Goal: Find contact information: Find contact information

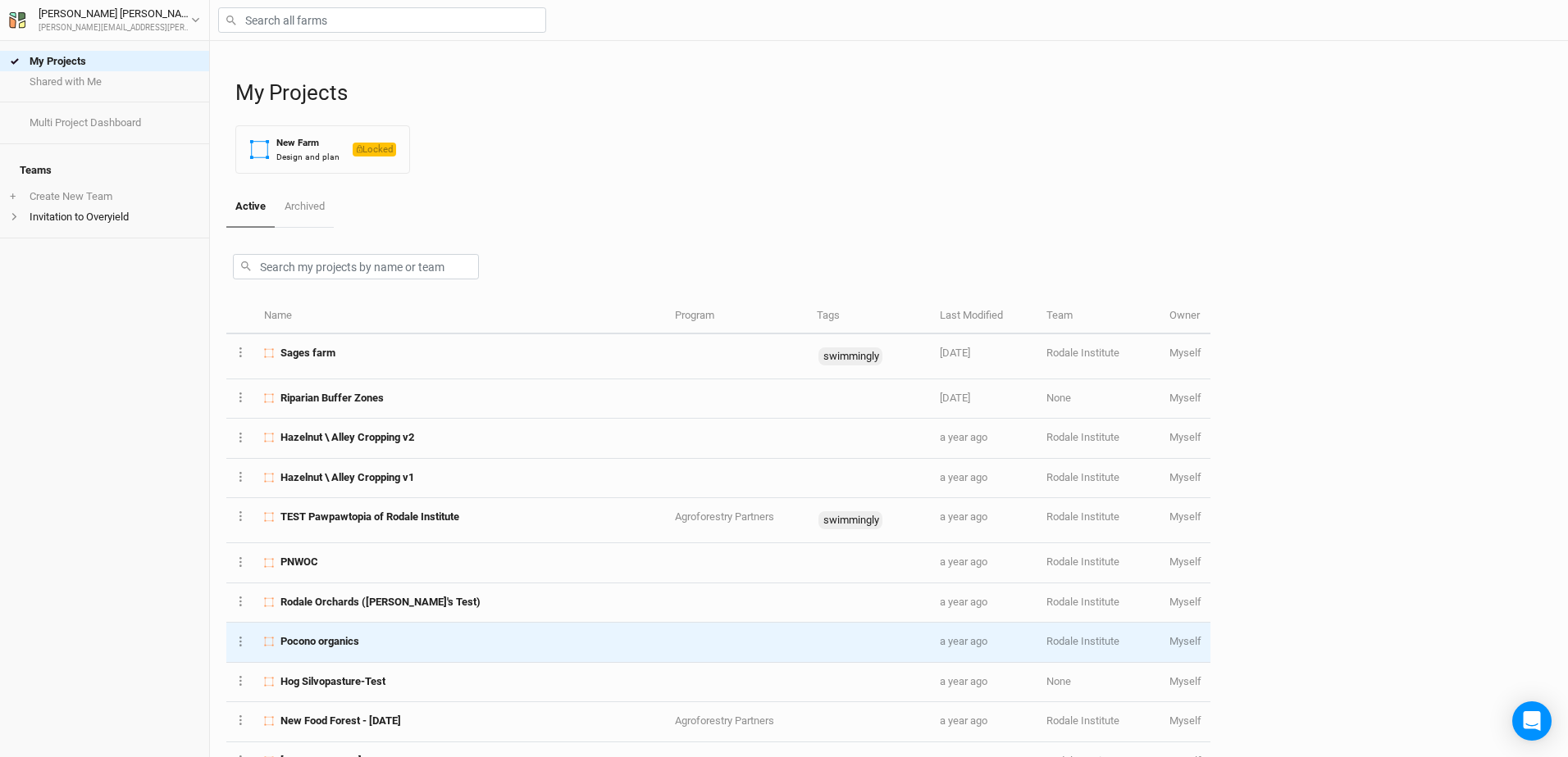
scroll to position [38, 0]
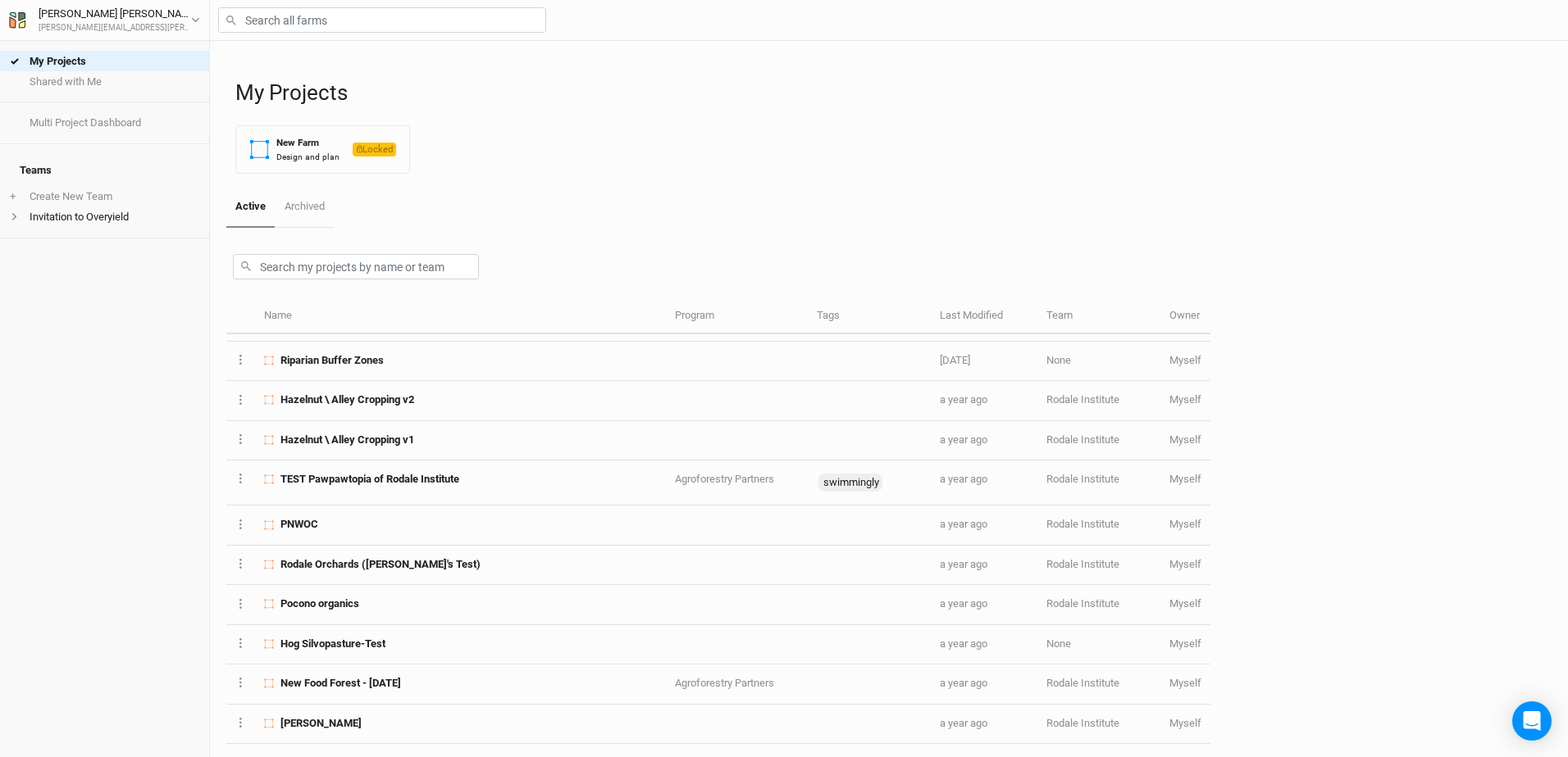
click at [23, 161] on h4 "Teams" at bounding box center [104, 171] width 190 height 32
click at [64, 12] on div "[PERSON_NAME]" at bounding box center [114, 13] width 153 height 16
click at [100, 42] on button "User settings" at bounding box center [135, 51] width 130 height 21
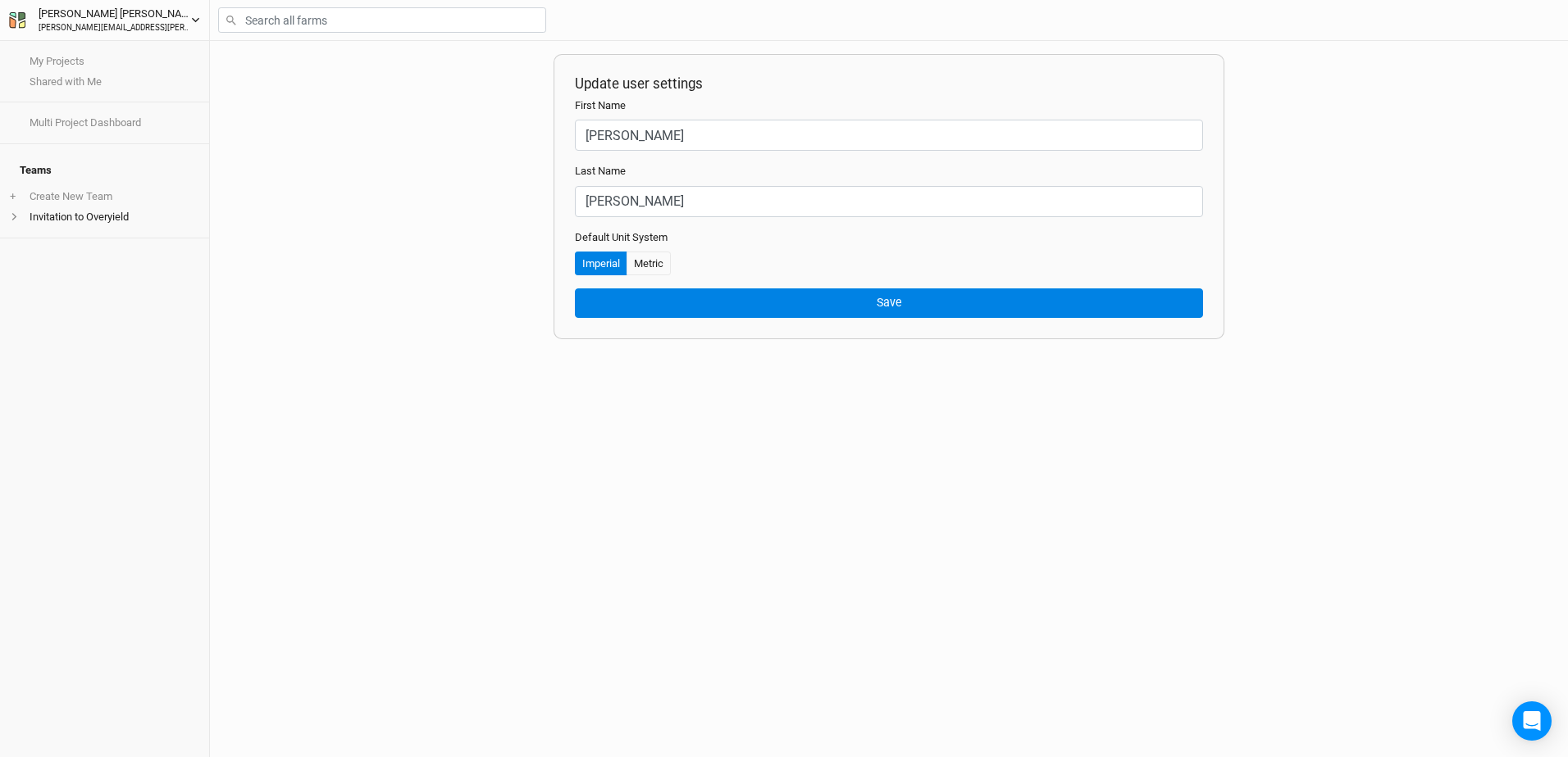
click at [63, 26] on div "[PERSON_NAME][EMAIL_ADDRESS][PERSON_NAME][DOMAIN_NAME]" at bounding box center [114, 28] width 153 height 12
click at [36, 68] on link "My Projects" at bounding box center [104, 60] width 209 height 20
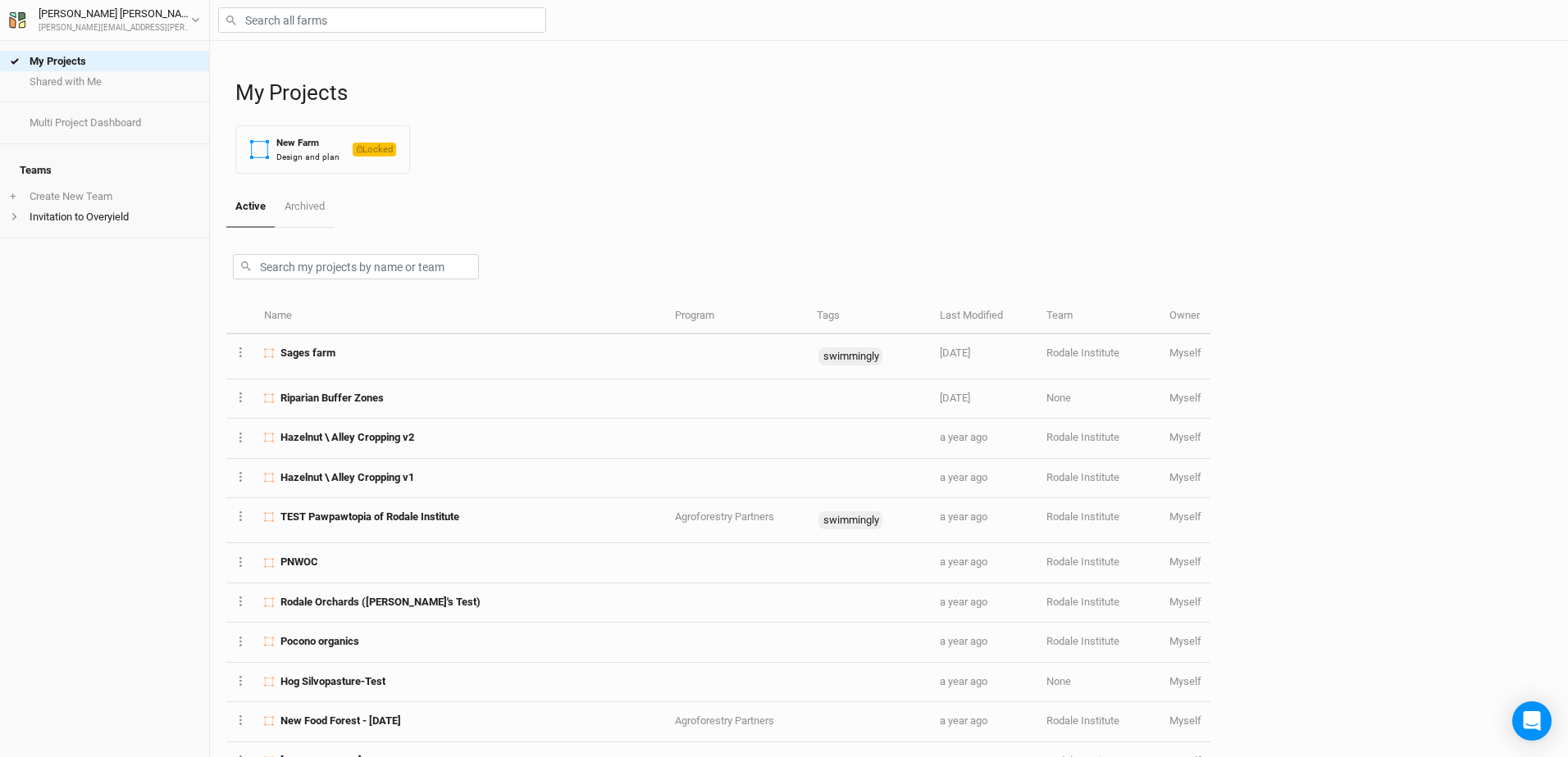
click at [1308, 419] on div "Active Archived Name Program Tags Last Modified Team Owner Layer 1 Project Sett…" at bounding box center [888, 472] width 1325 height 570
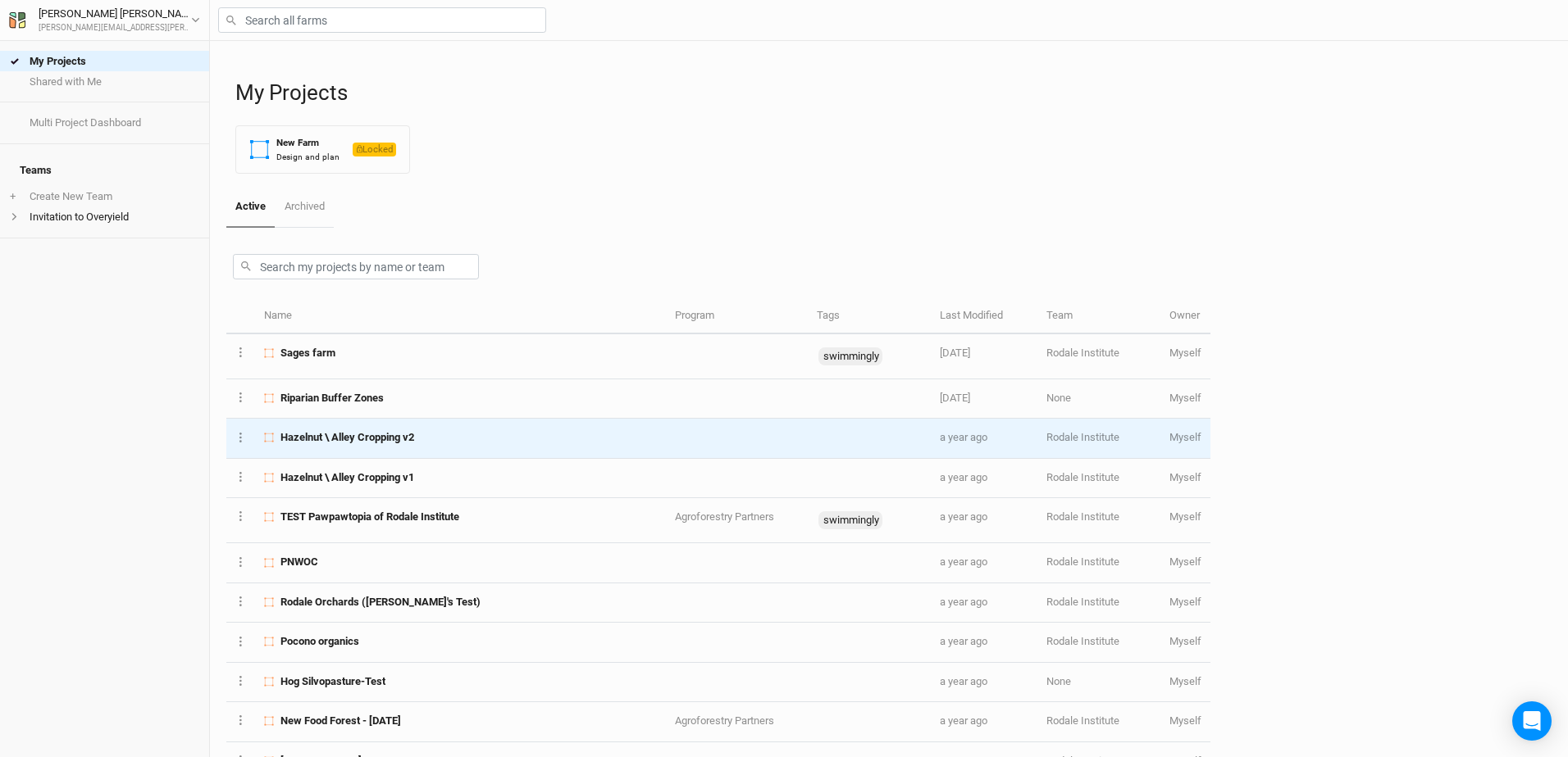
click at [348, 440] on span "Hazelnut \ Alley Cropping v2" at bounding box center [347, 437] width 134 height 14
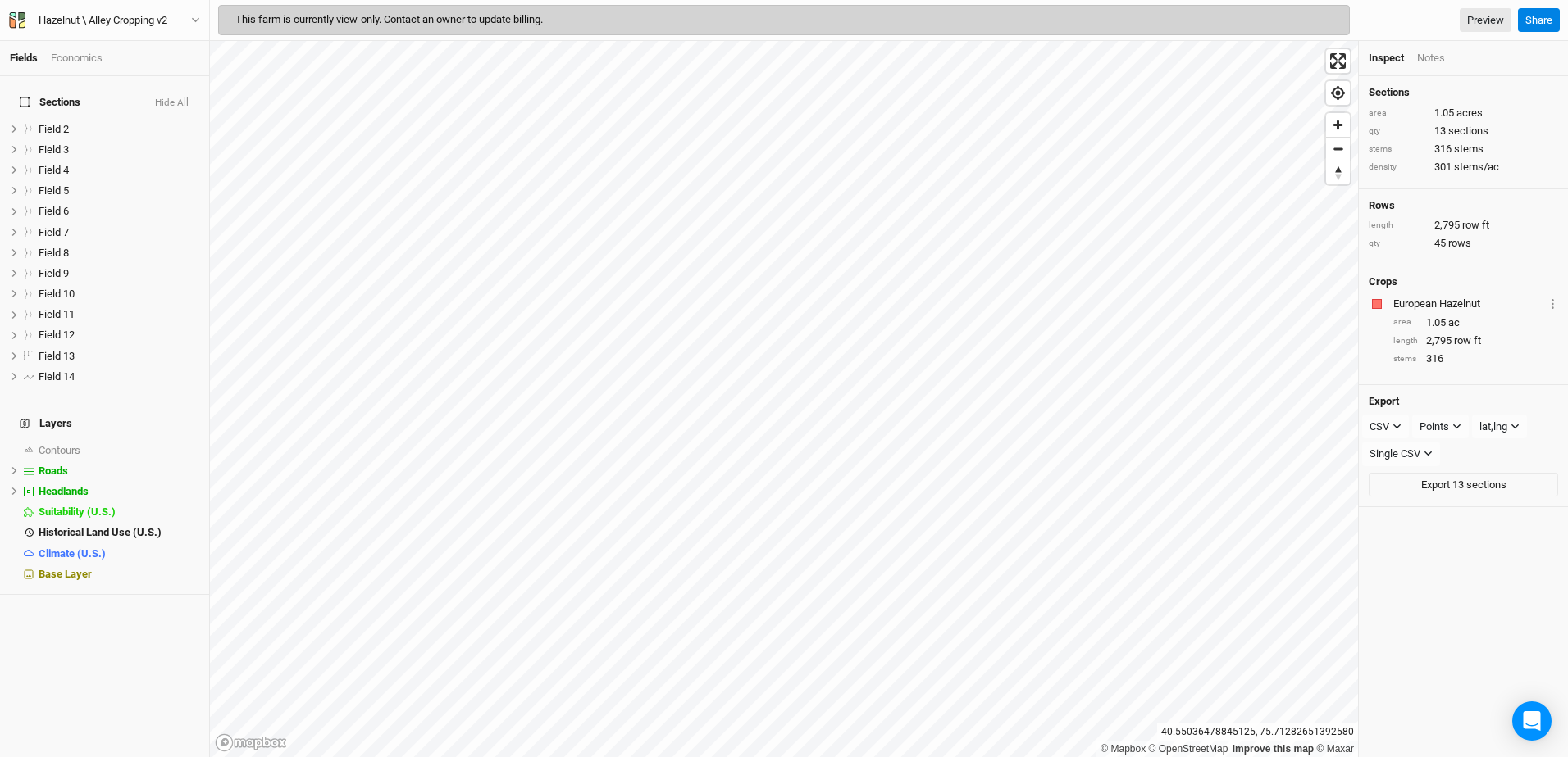
click at [1425, 55] on div "Notes" at bounding box center [1431, 57] width 28 height 14
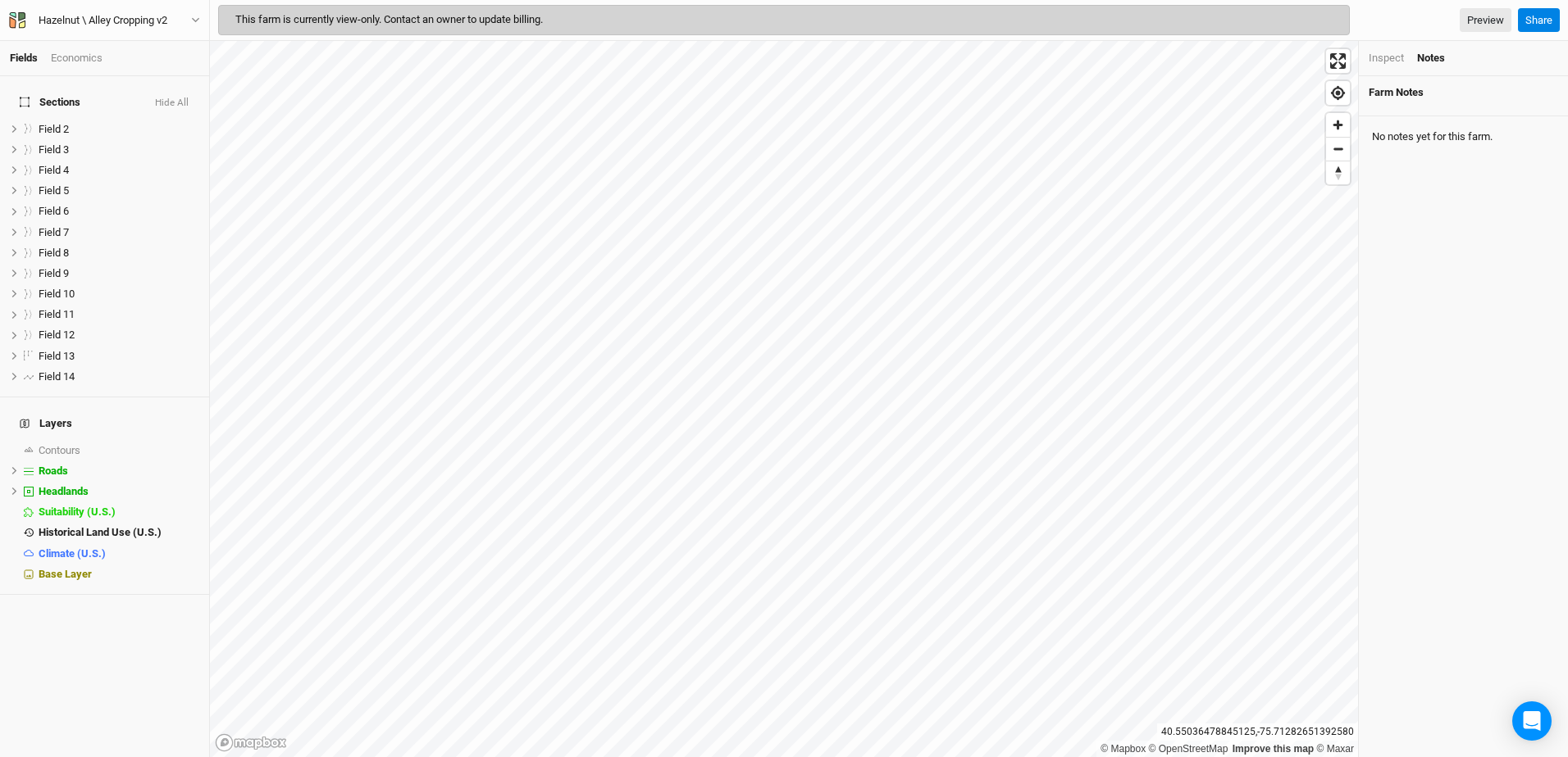
click at [1393, 55] on div "Inspect" at bounding box center [1386, 57] width 35 height 14
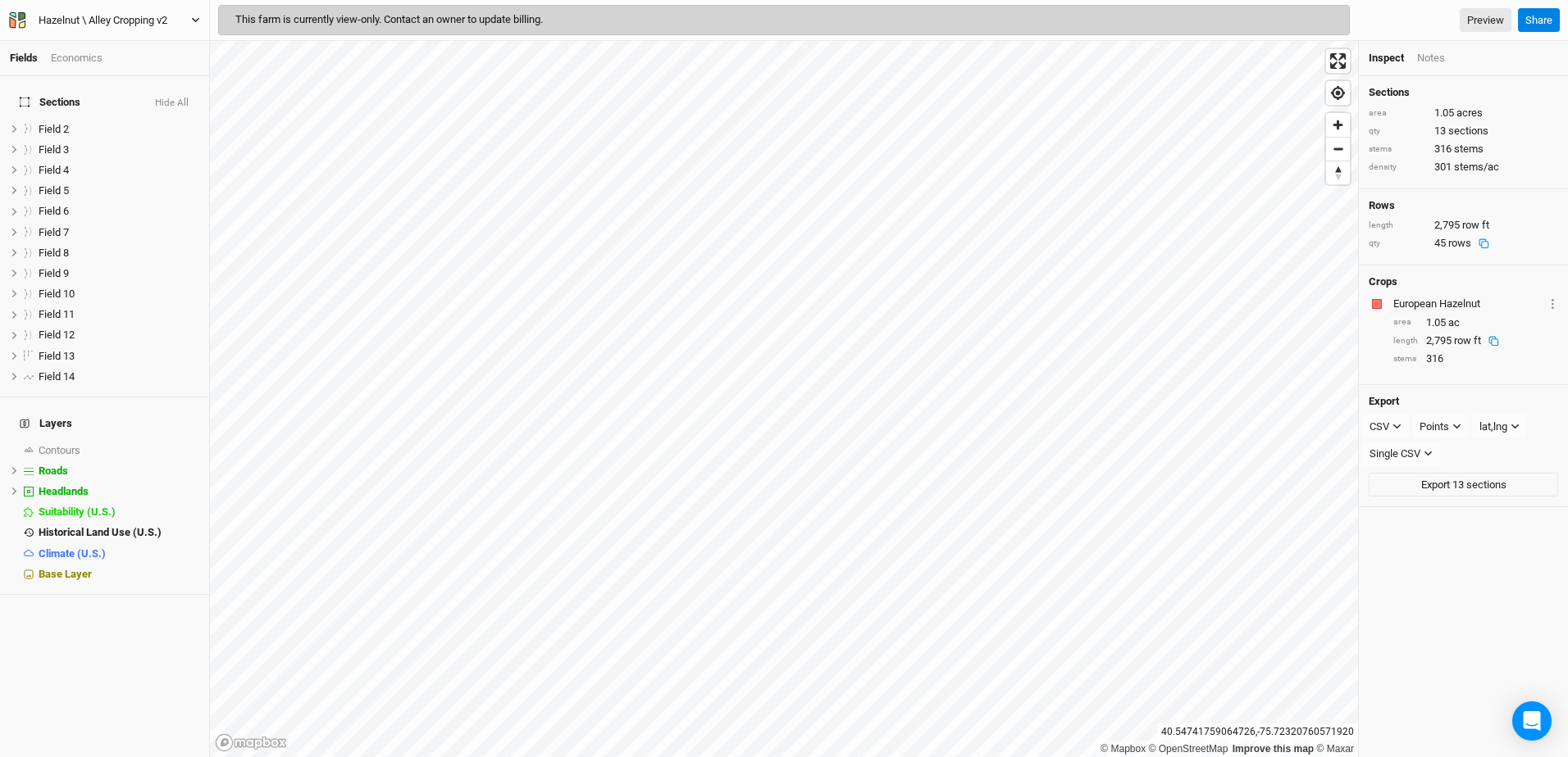
click at [13, 13] on icon "button" at bounding box center [12, 15] width 7 height 6
click at [21, 14] on icon "button" at bounding box center [22, 16] width 8 height 9
click at [69, 16] on div "Hazelnut \ Alley Cropping v2" at bounding box center [102, 20] width 129 height 16
click at [6, 23] on div "Hazelnut \ Alley Cropping v2 Back Project Settings User settings Imperial Metri…" at bounding box center [105, 20] width 210 height 41
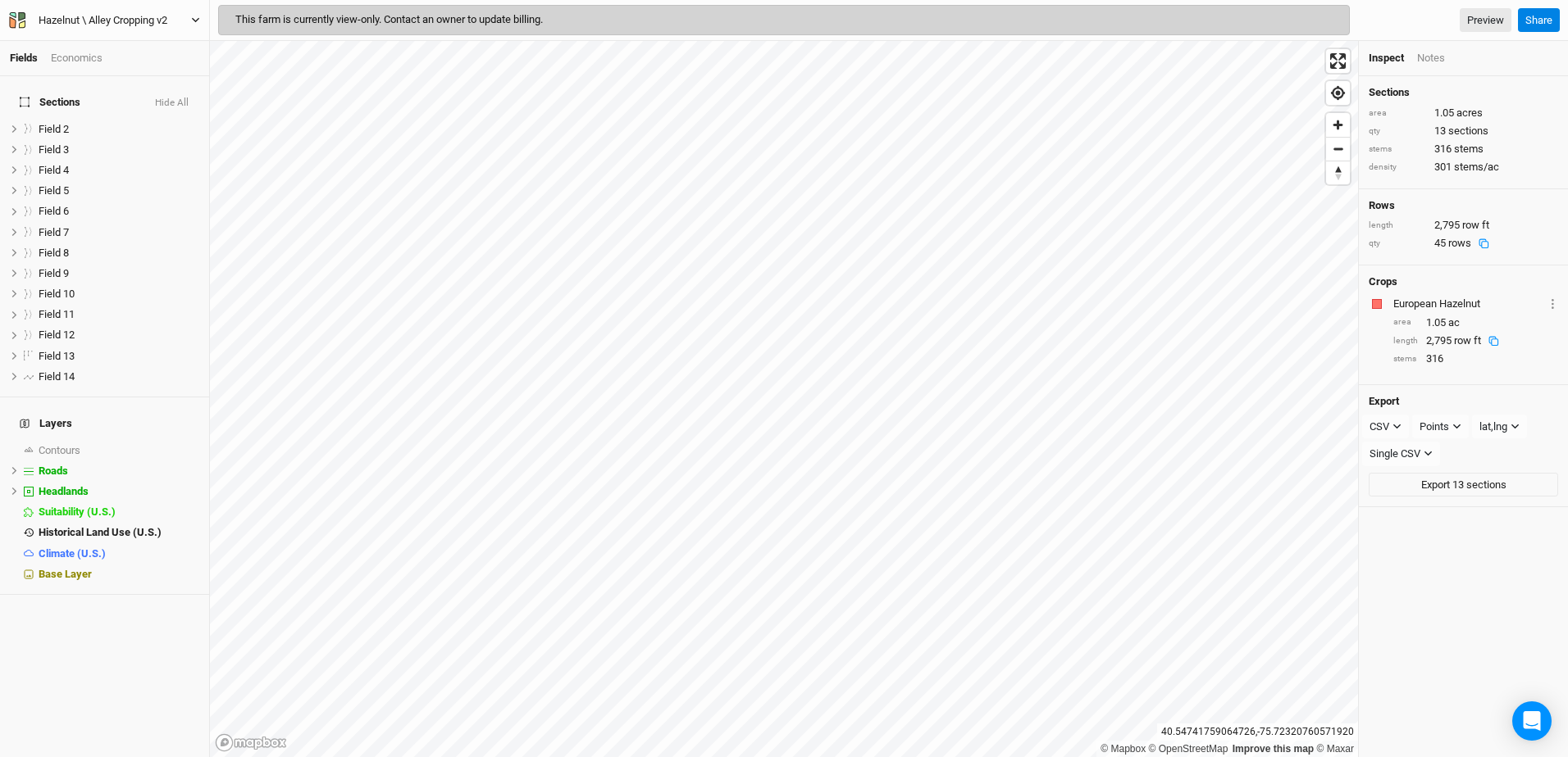
click at [14, 22] on icon "button" at bounding box center [12, 22] width 7 height 11
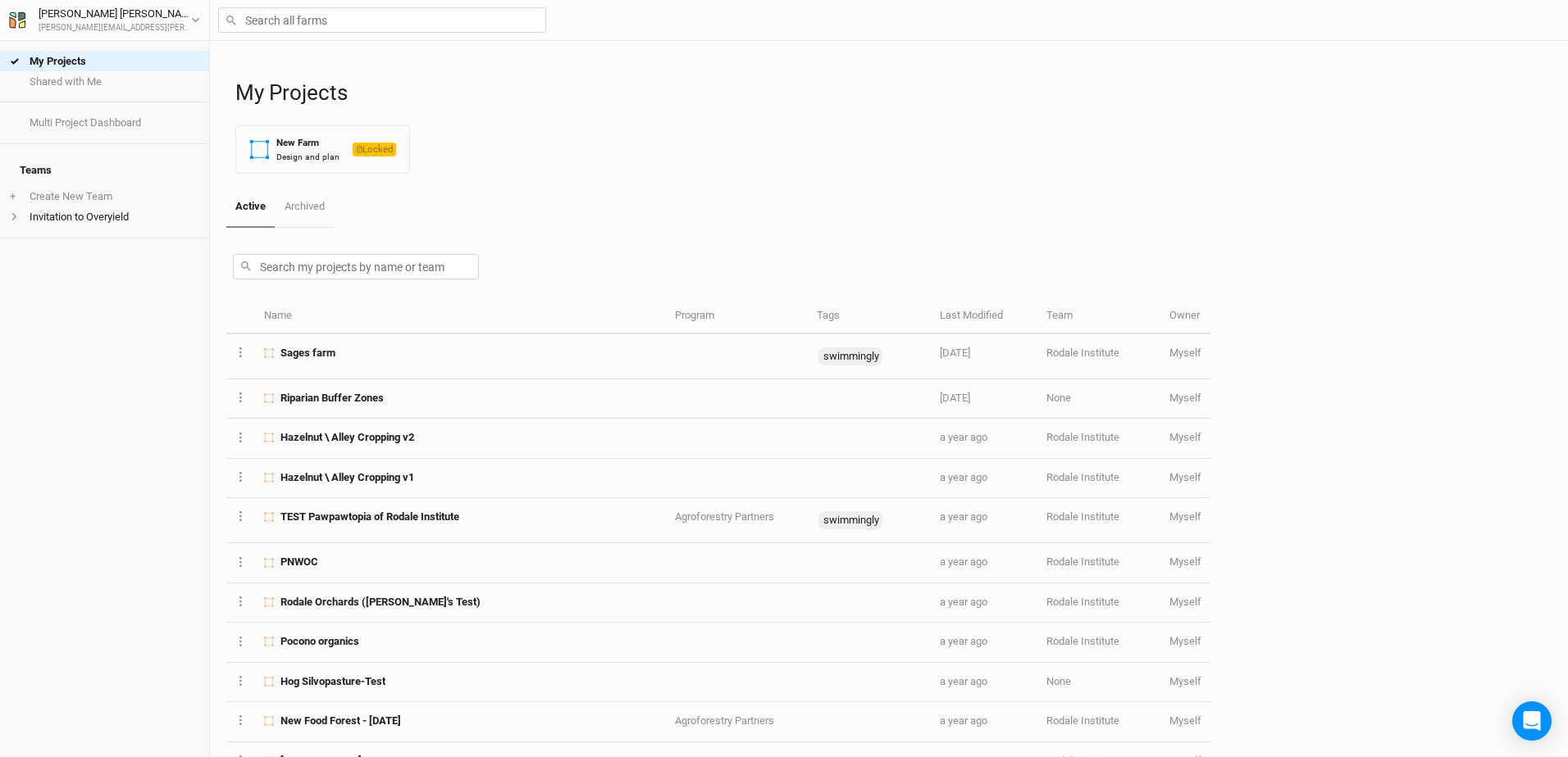
click at [41, 161] on h4 "Teams" at bounding box center [104, 171] width 190 height 32
click at [68, 215] on li "Invitation to Overyield" at bounding box center [104, 216] width 209 height 20
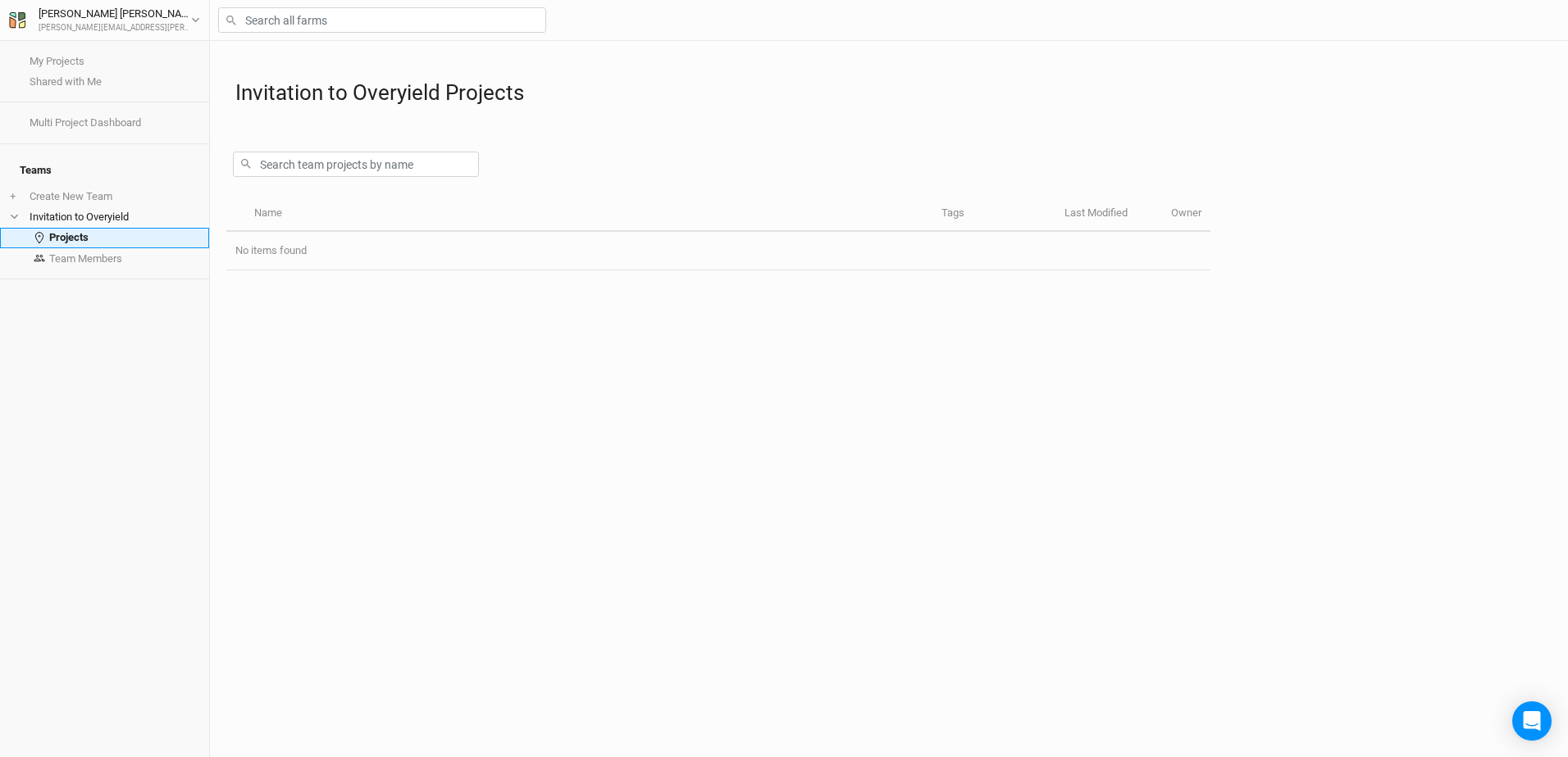
click at [74, 228] on link "Projects" at bounding box center [104, 237] width 209 height 20
click at [76, 249] on link "Team Members" at bounding box center [104, 258] width 209 height 20
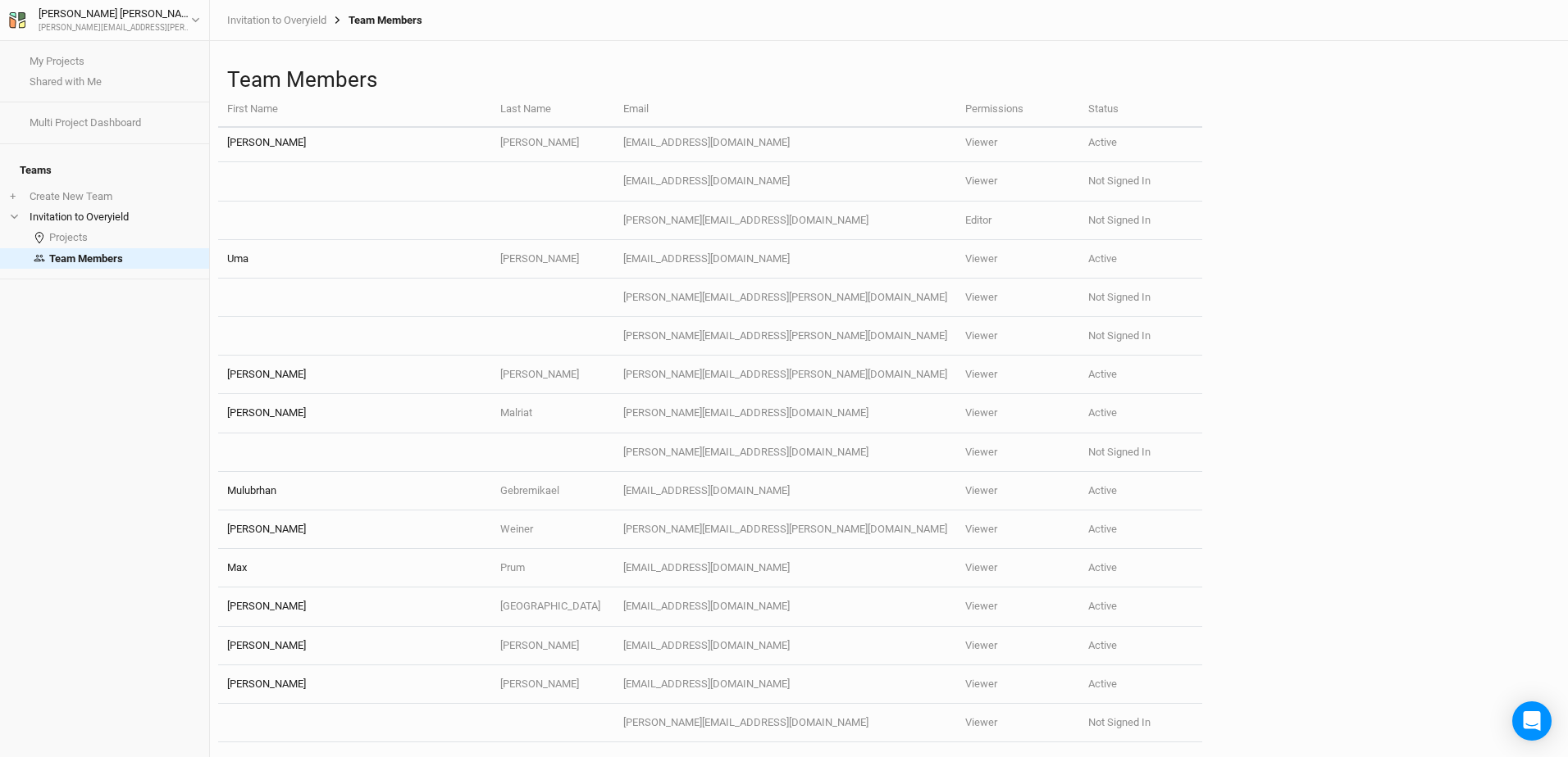
scroll to position [132, 0]
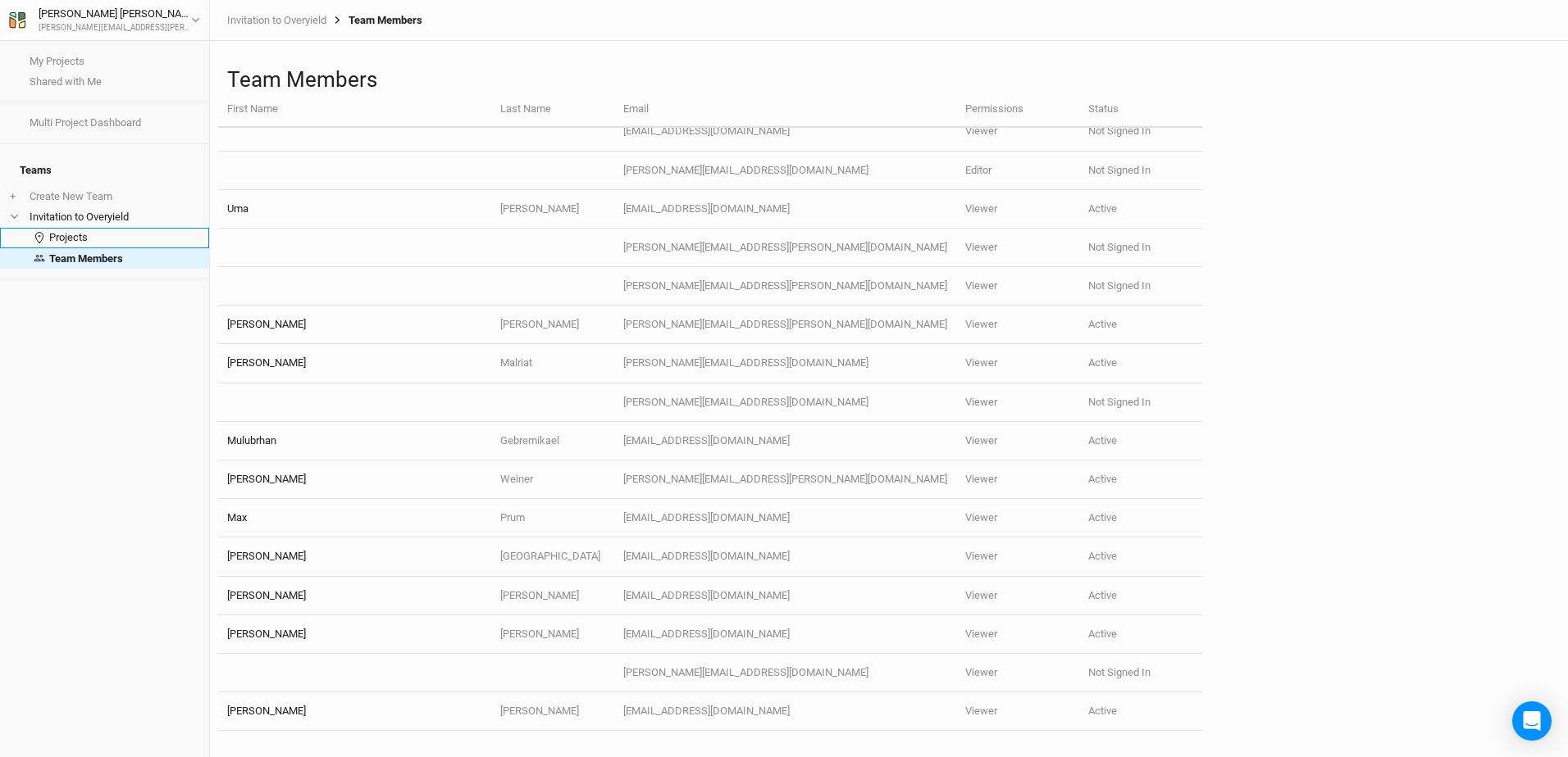
click at [89, 230] on link "Projects" at bounding box center [104, 237] width 209 height 20
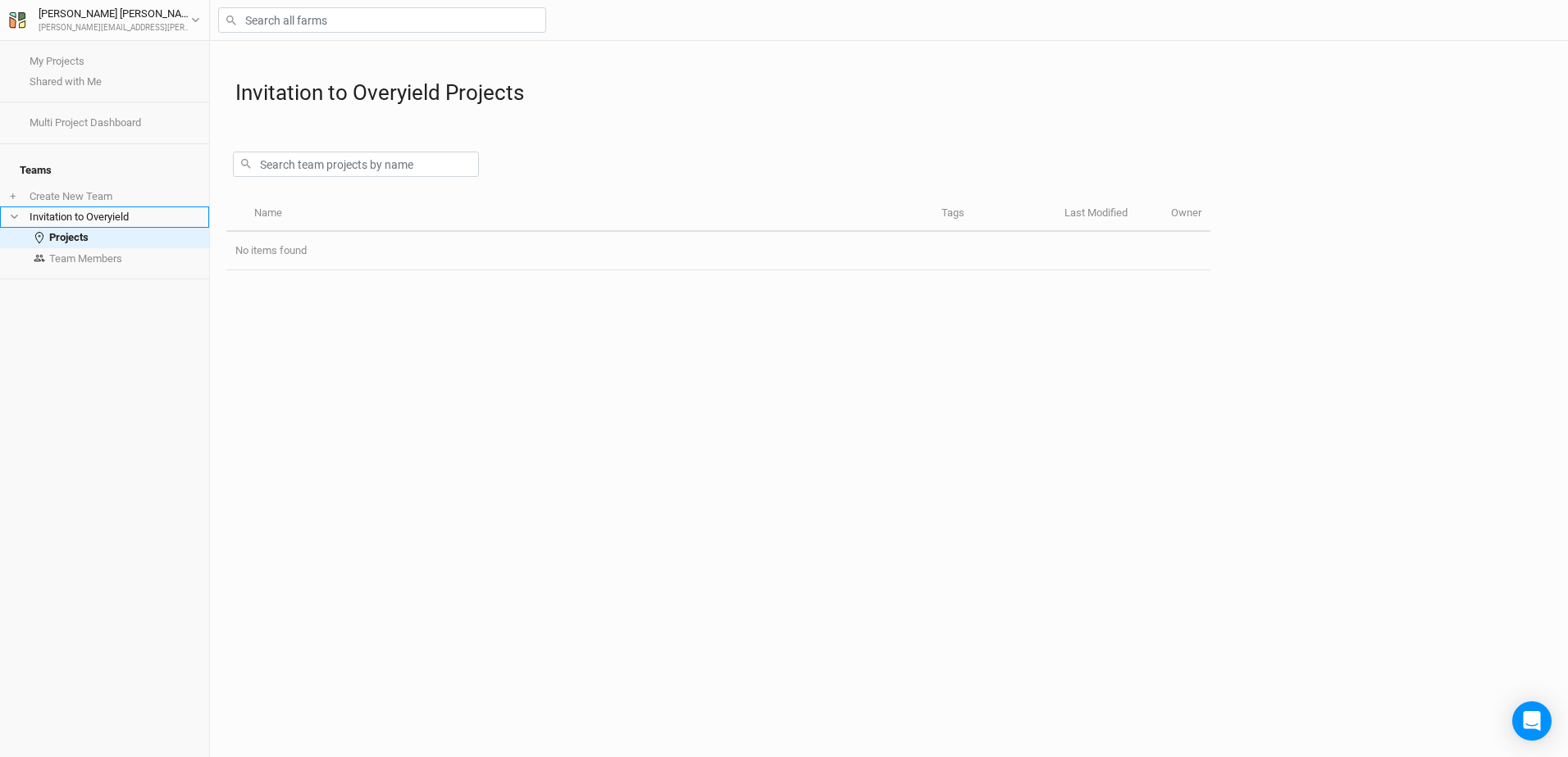
click at [72, 212] on li "Invitation to Overyield" at bounding box center [104, 216] width 209 height 20
click at [72, 190] on li "+ Create New Team" at bounding box center [104, 195] width 209 height 20
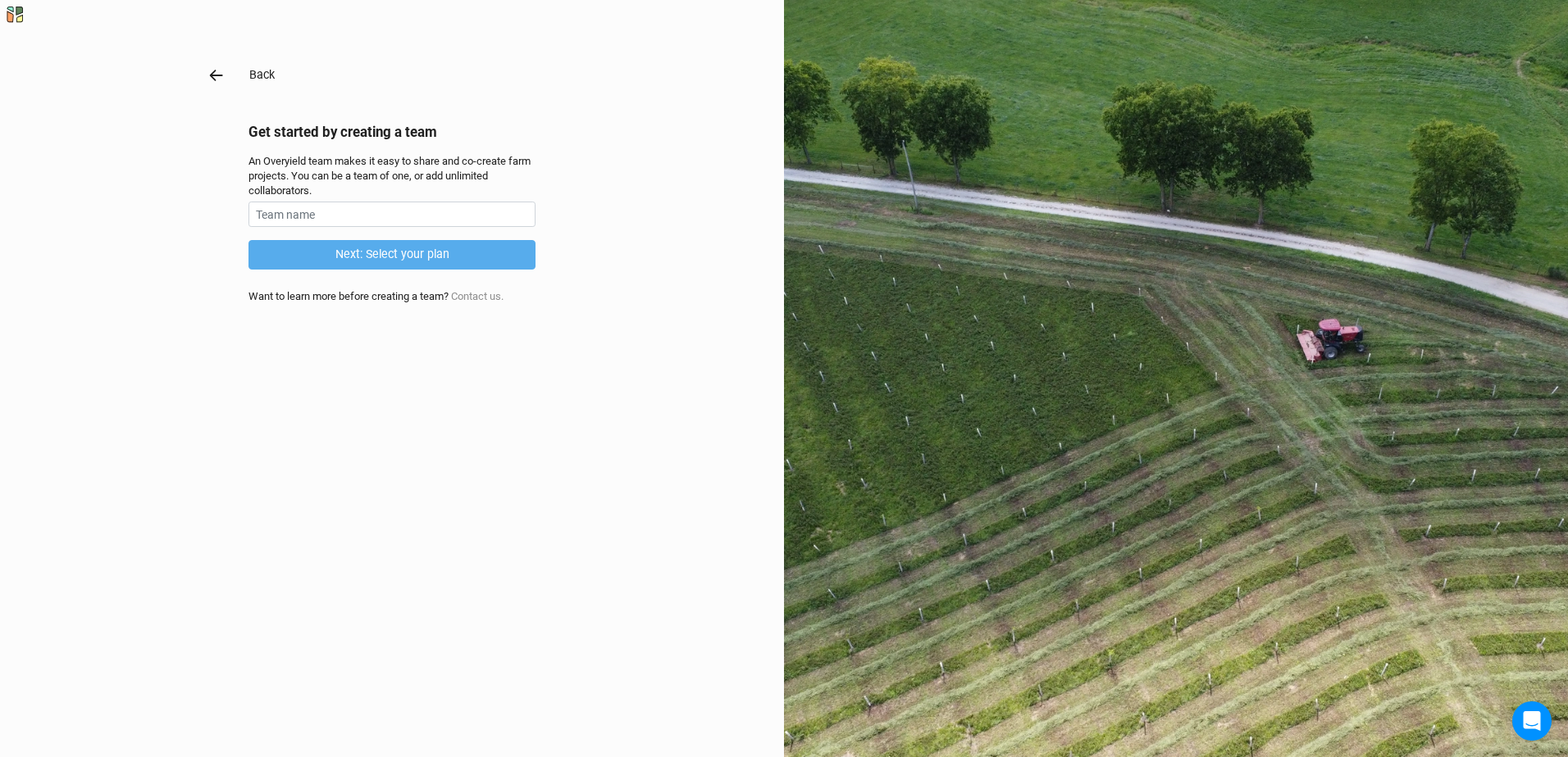
click at [208, 73] on icon "button" at bounding box center [217, 75] width 18 height 18
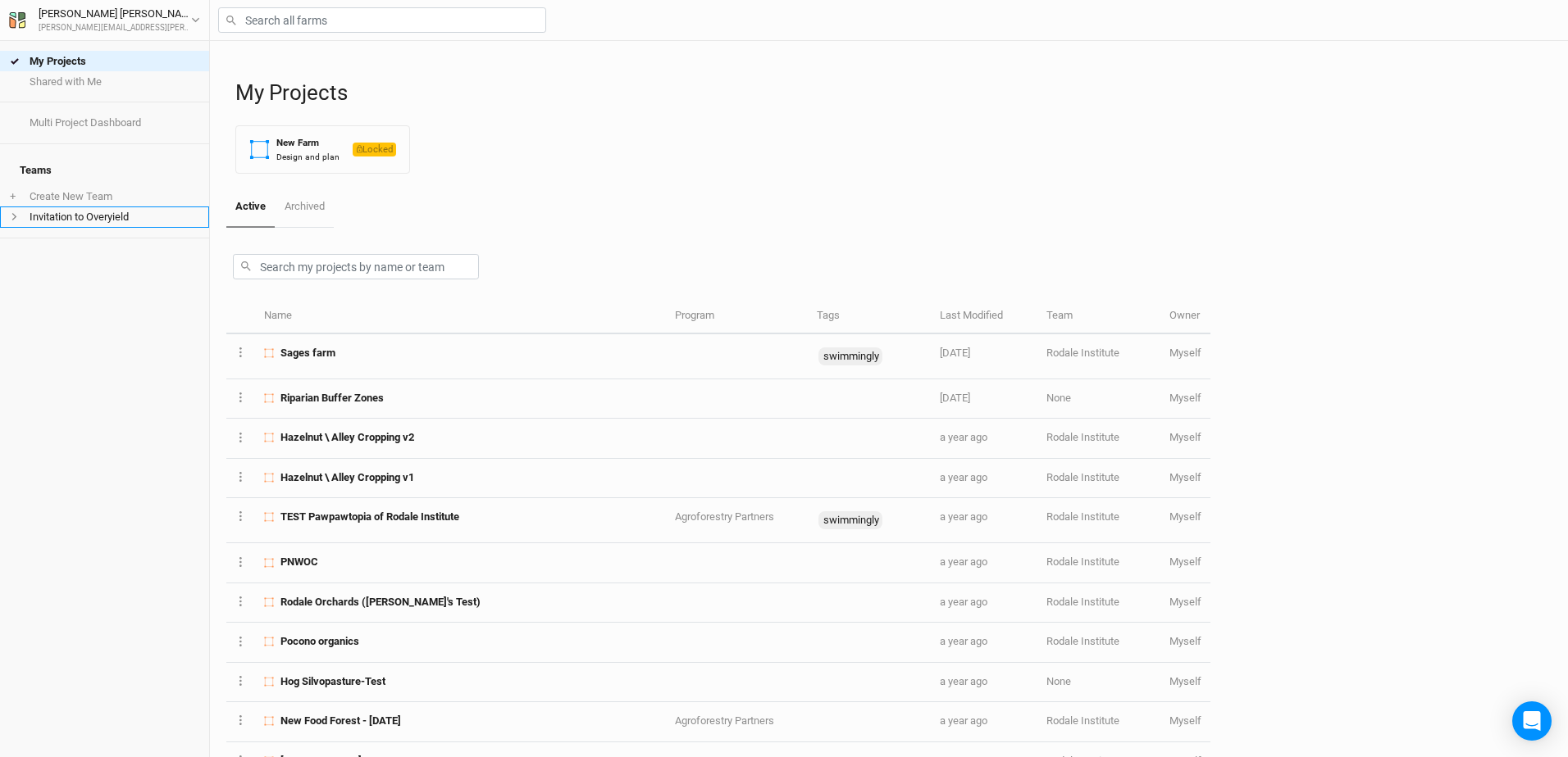
click at [72, 211] on li "Invitation to Overyield" at bounding box center [104, 216] width 209 height 20
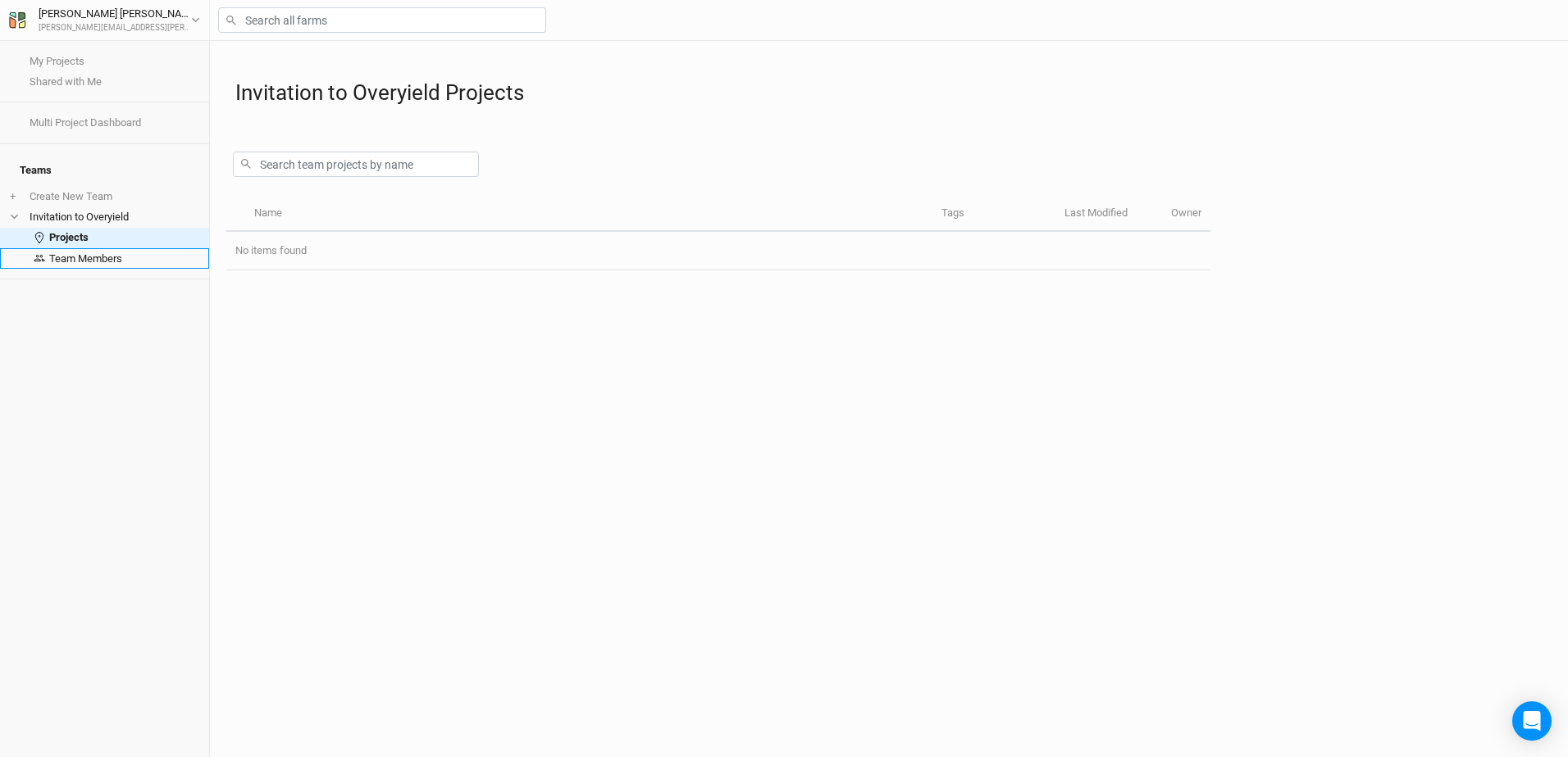
click at [85, 249] on link "Team Members" at bounding box center [104, 258] width 209 height 20
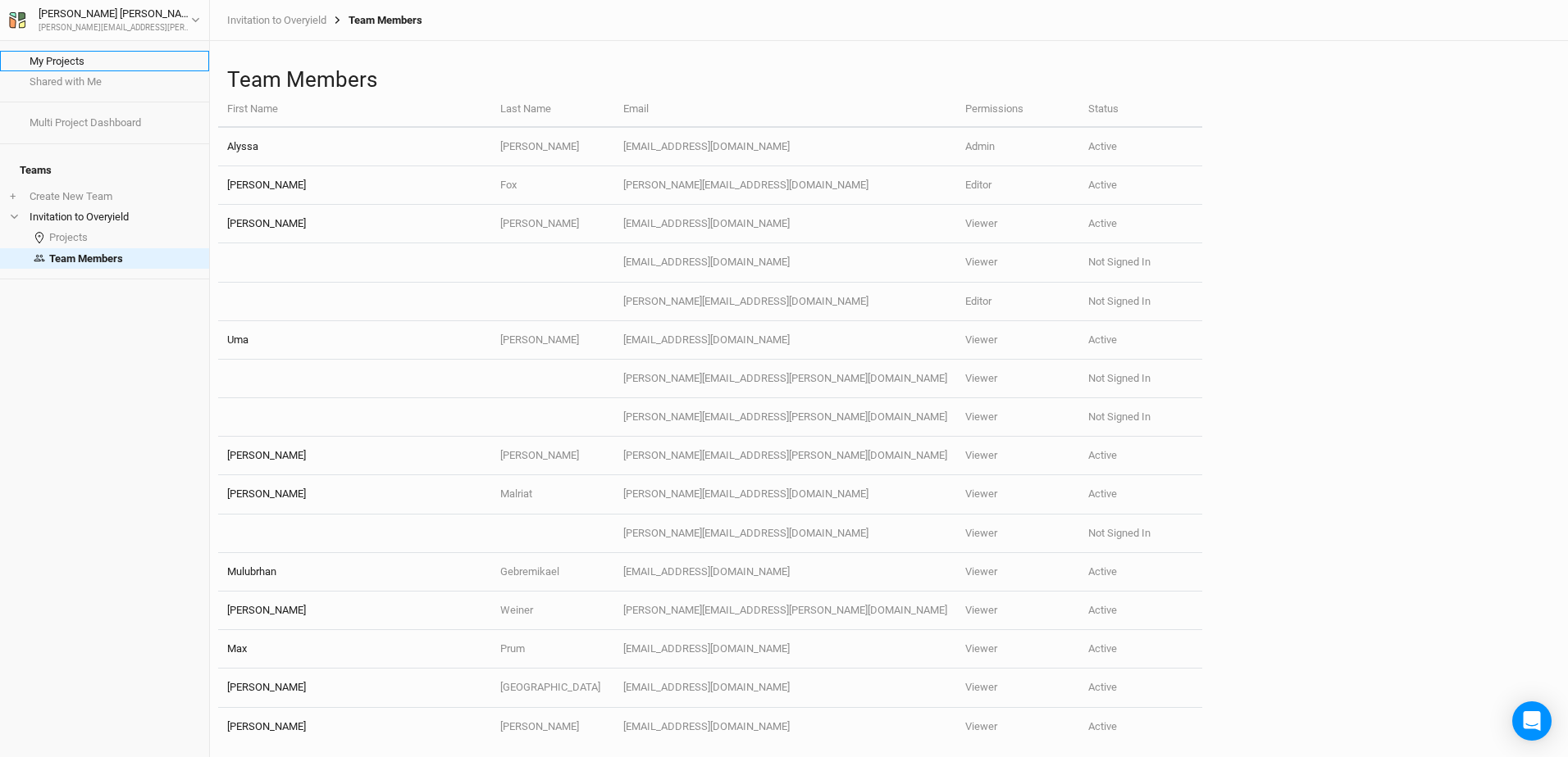
click at [80, 57] on link "My Projects" at bounding box center [104, 60] width 209 height 20
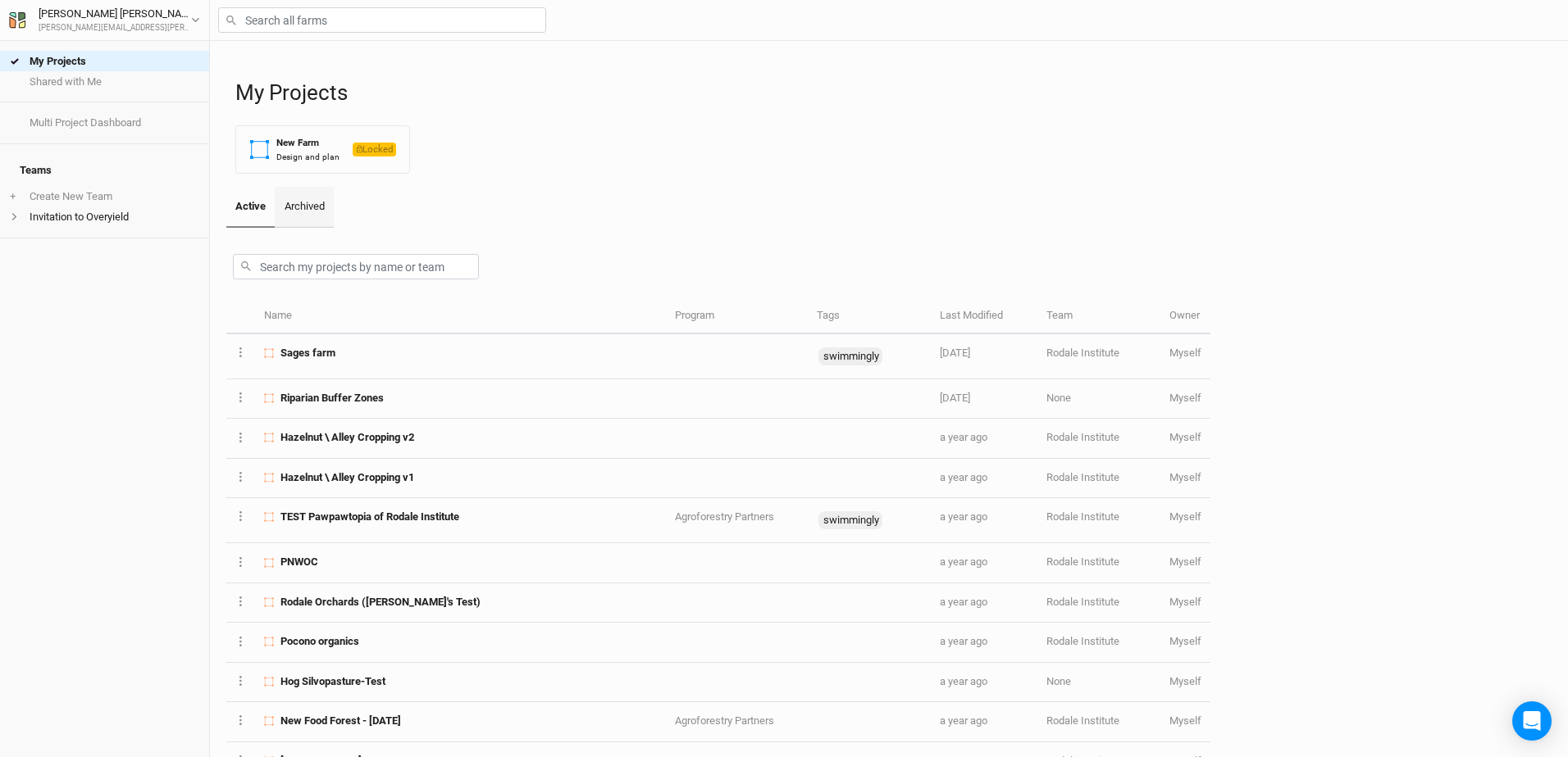
click at [304, 208] on link "Archived" at bounding box center [303, 207] width 58 height 41
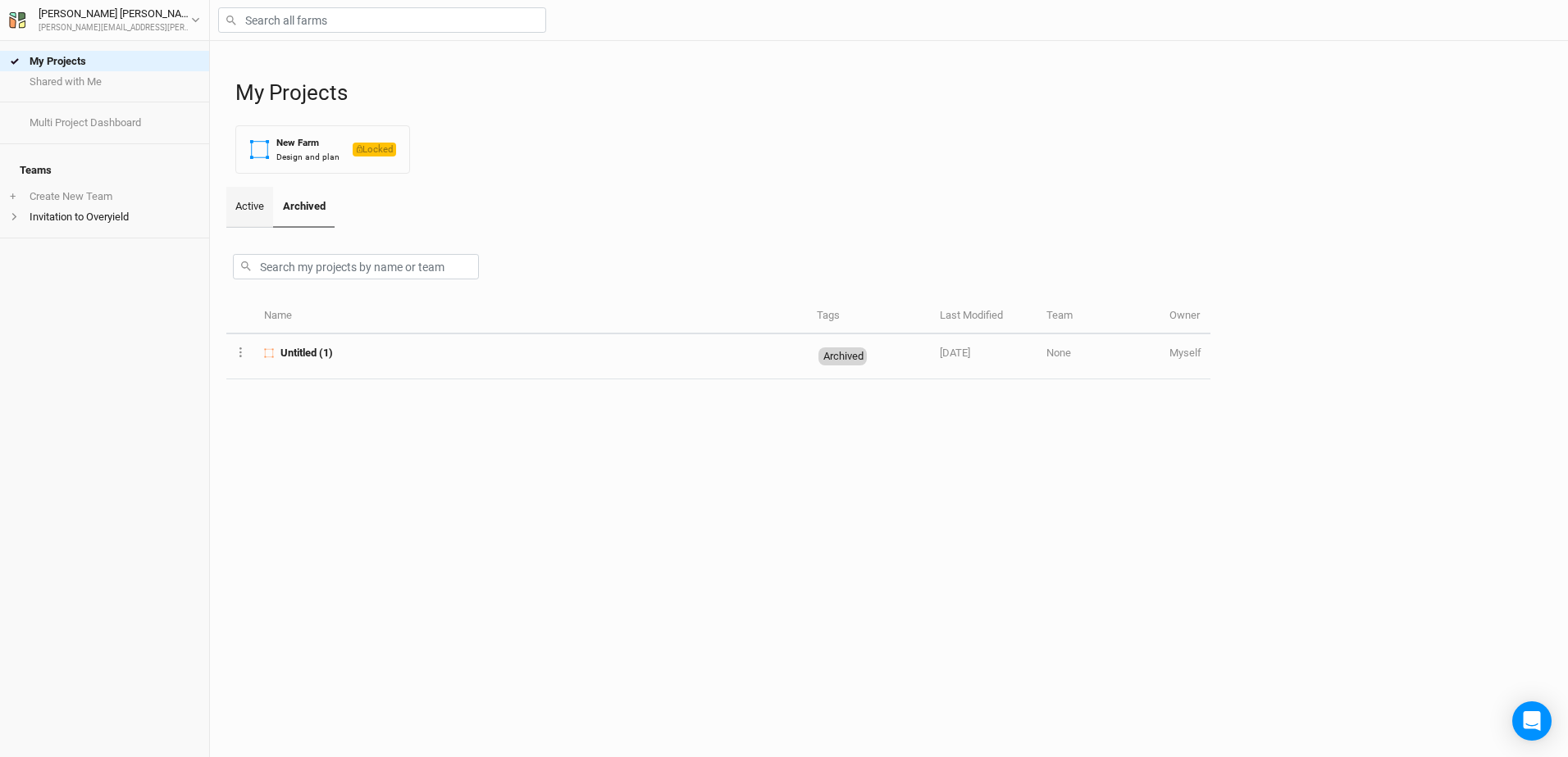
click at [268, 208] on link "Active" at bounding box center [249, 207] width 47 height 41
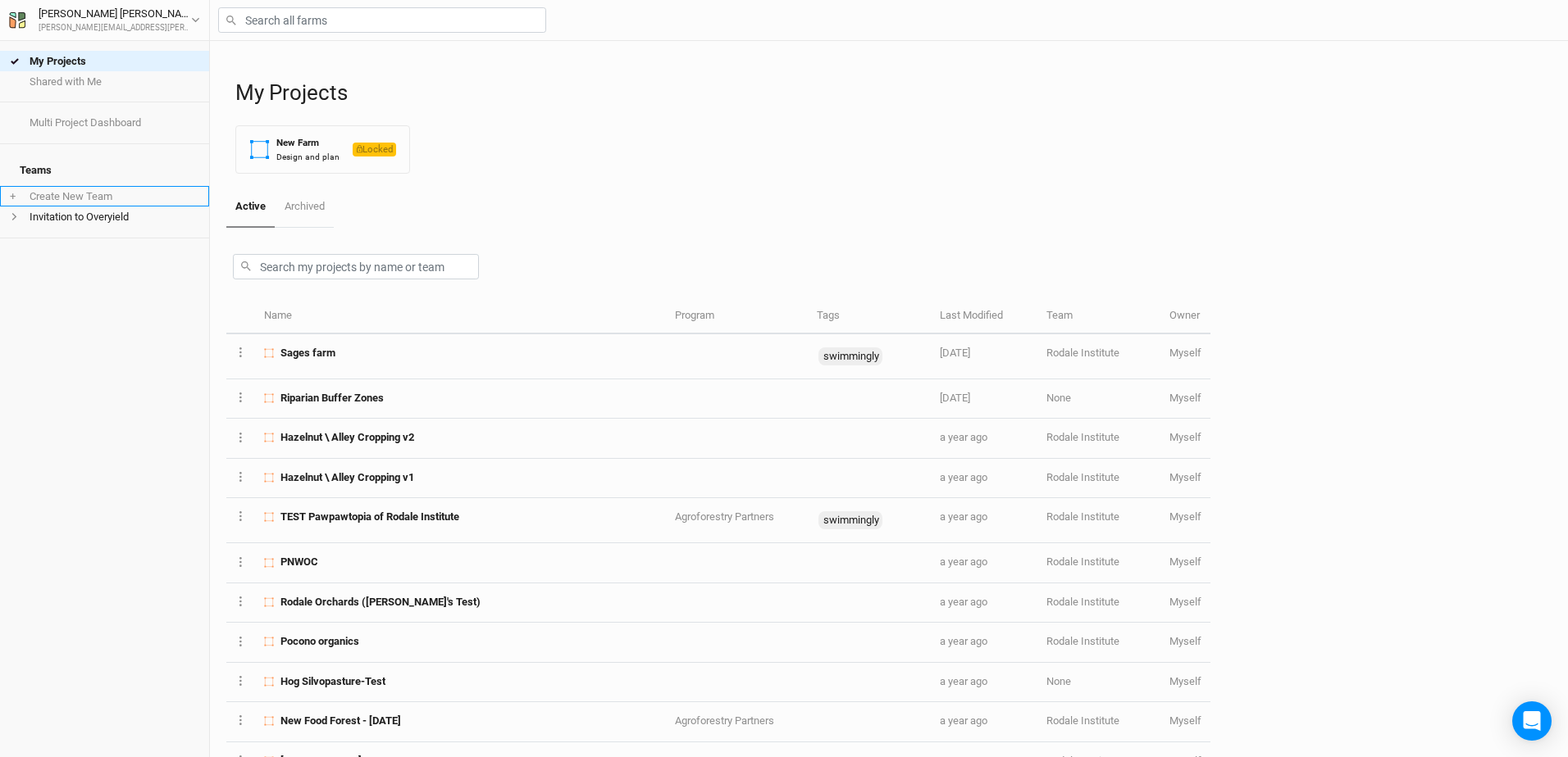
click at [95, 193] on li "+ Create New Team" at bounding box center [104, 195] width 209 height 20
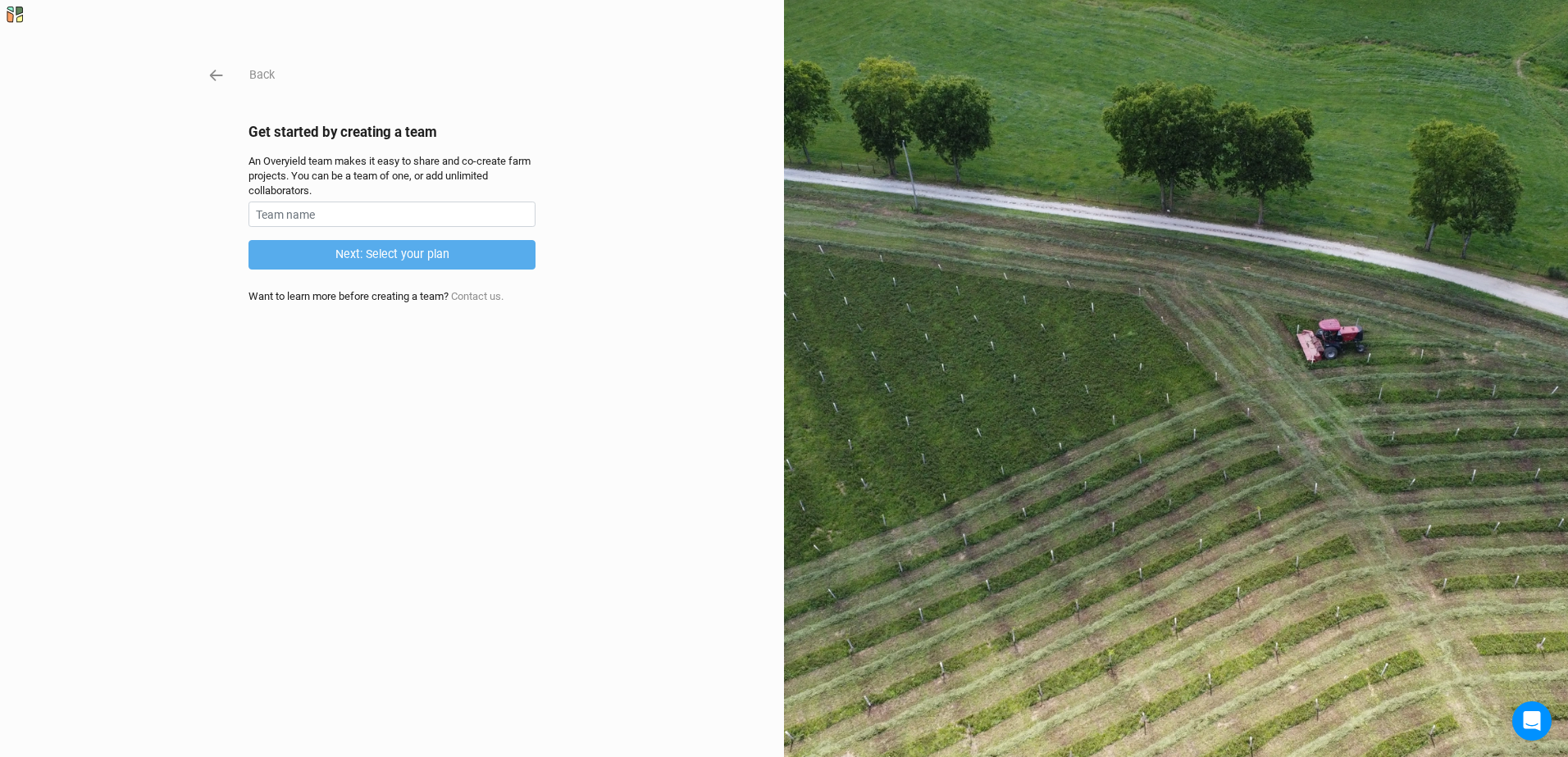
click at [199, 78] on div "Back Get started by creating a team An Overyield team makes it easy to share an…" at bounding box center [784, 378] width 1568 height 757
click at [210, 76] on icon "button" at bounding box center [217, 75] width 18 height 18
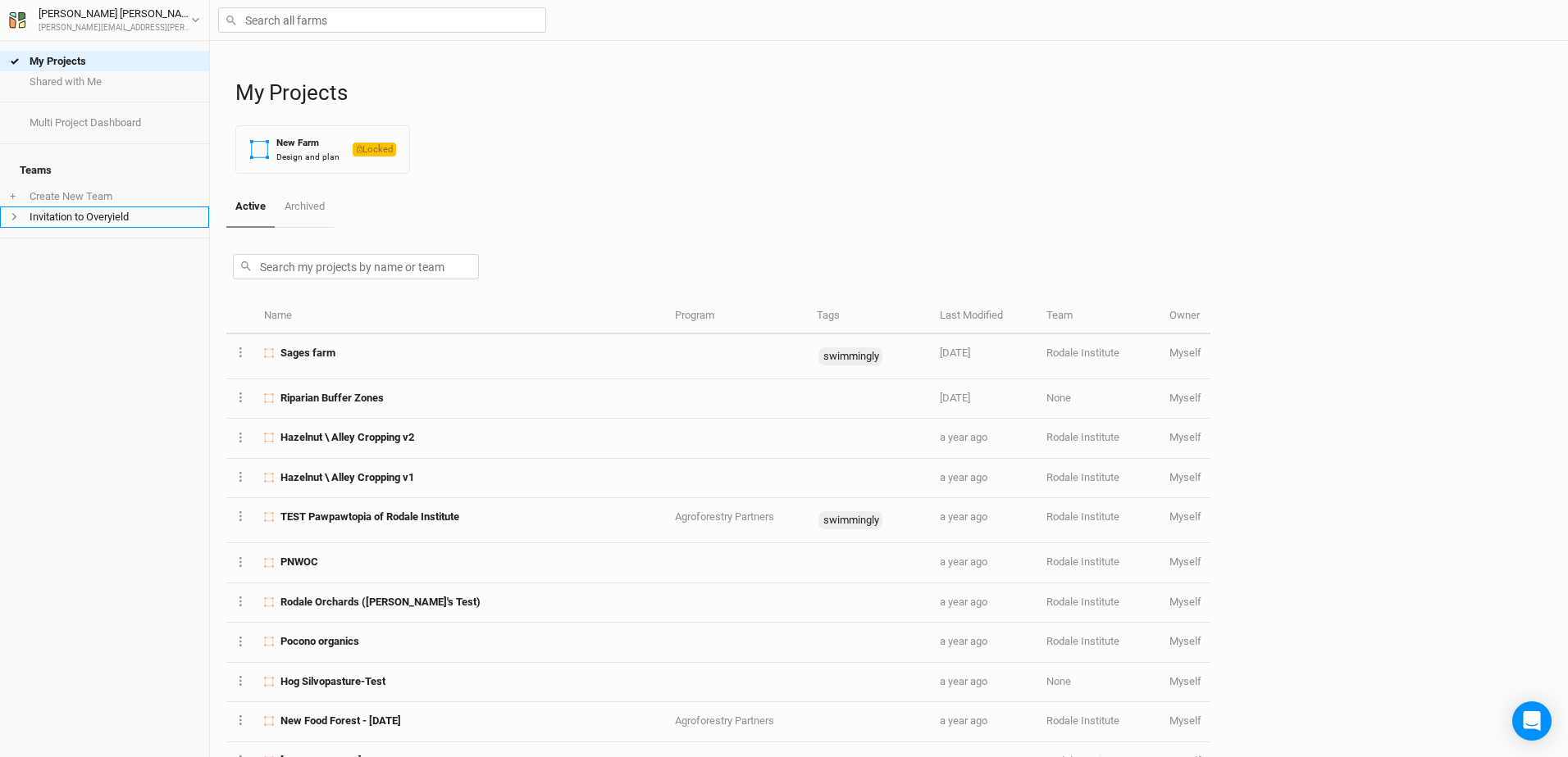
click at [78, 214] on li "Invitation to Overyield" at bounding box center [104, 216] width 209 height 20
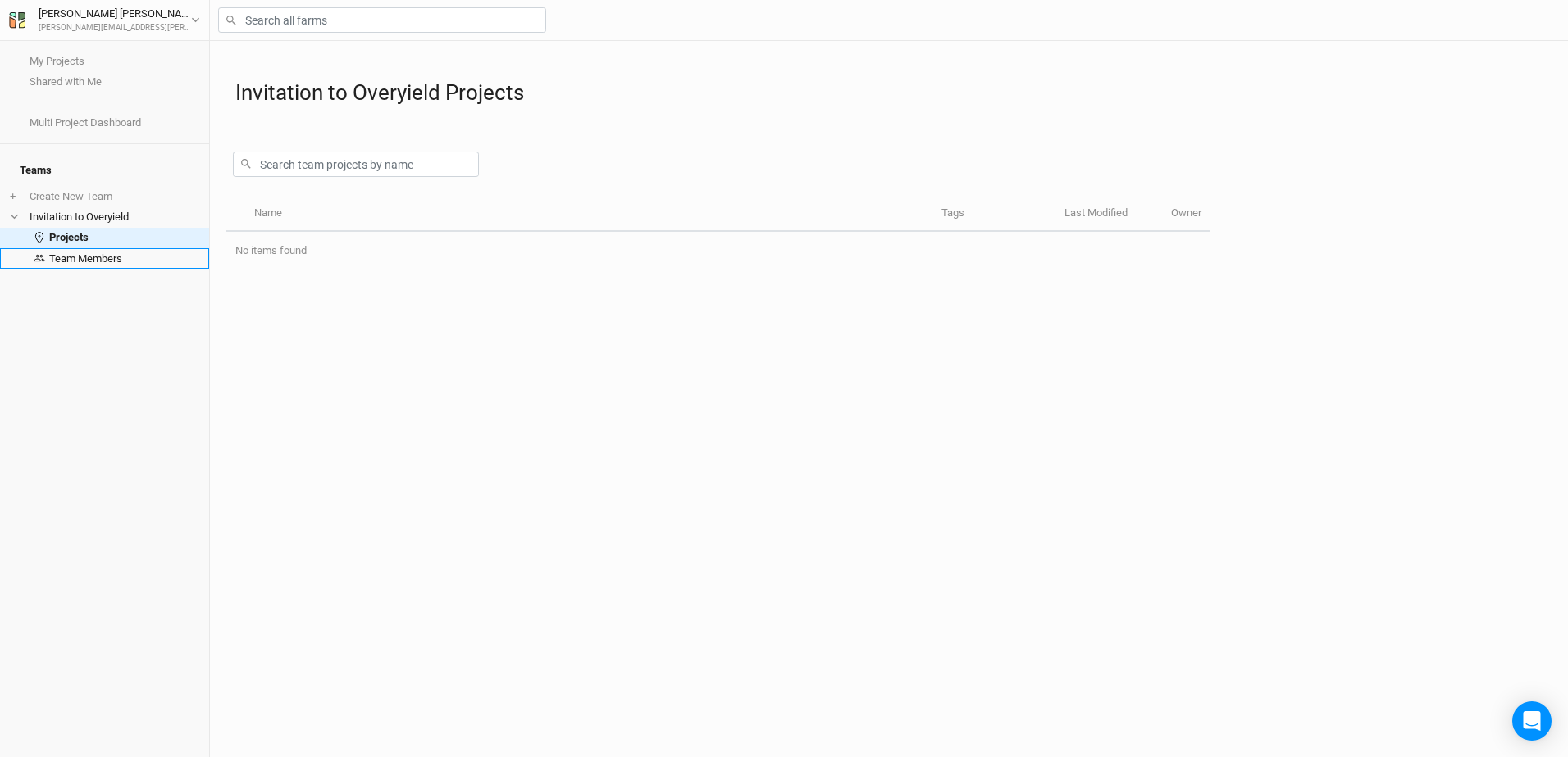
click at [85, 249] on link "Team Members" at bounding box center [104, 258] width 209 height 20
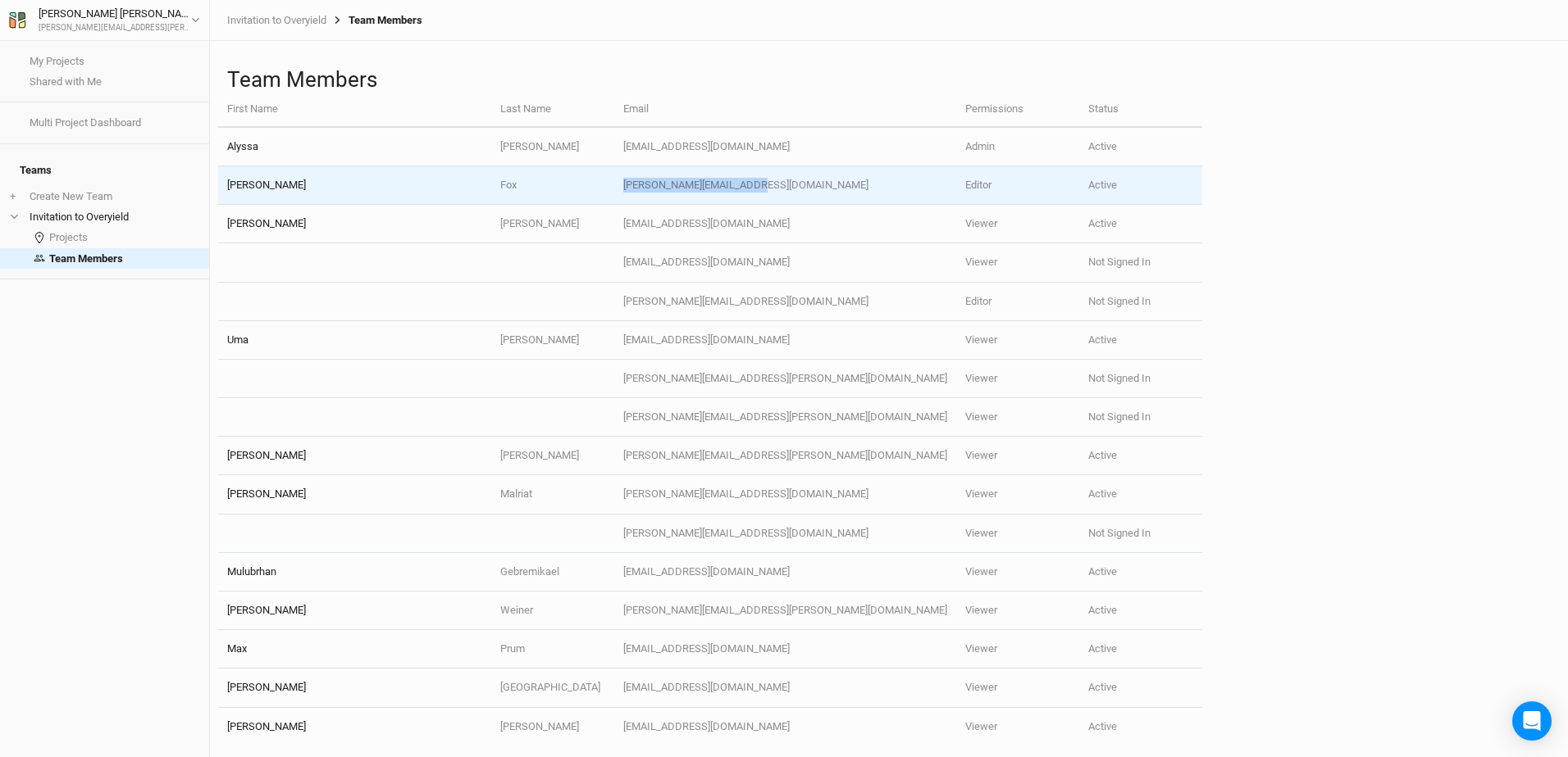
drag, startPoint x: 903, startPoint y: 187, endPoint x: 774, endPoint y: 184, distance: 129.0
click at [774, 184] on td "[PERSON_NAME][EMAIL_ADDRESS][DOMAIN_NAME]" at bounding box center [785, 186] width 342 height 38
copy td "[PERSON_NAME][EMAIL_ADDRESS][DOMAIN_NAME]"
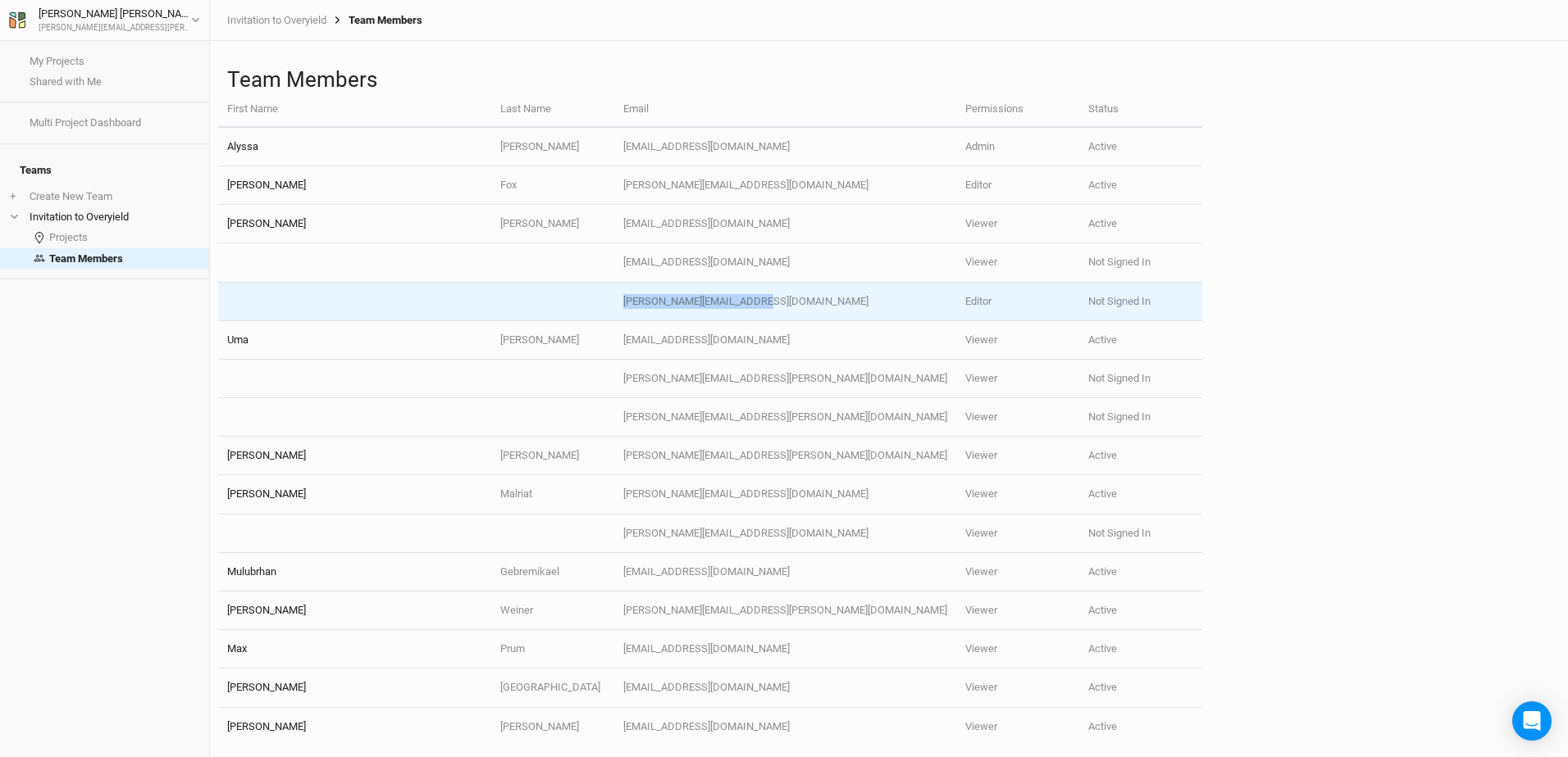
drag, startPoint x: 921, startPoint y: 300, endPoint x: 769, endPoint y: 302, distance: 152.0
click at [769, 302] on tr "[PERSON_NAME][EMAIL_ADDRESS][DOMAIN_NAME] Editor Not Signed In" at bounding box center [711, 302] width 984 height 38
copy tr "[PERSON_NAME][EMAIL_ADDRESS][DOMAIN_NAME]"
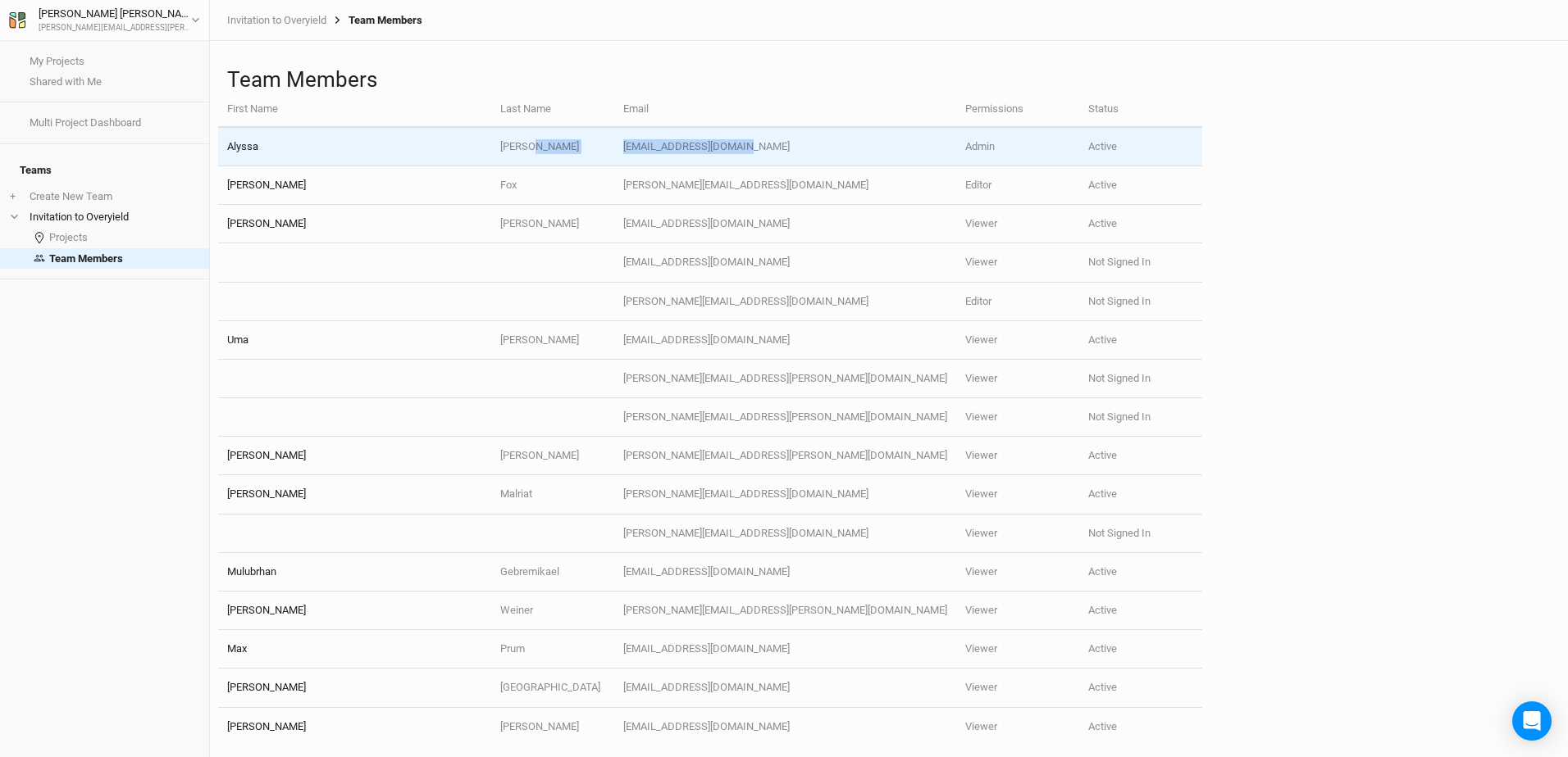
drag, startPoint x: 912, startPoint y: 149, endPoint x: 755, endPoint y: 144, distance: 157.1
click at [755, 144] on tr "[PERSON_NAME] [PERSON_NAME][EMAIL_ADDRESS][DOMAIN_NAME] Admin Active" at bounding box center [711, 147] width 984 height 38
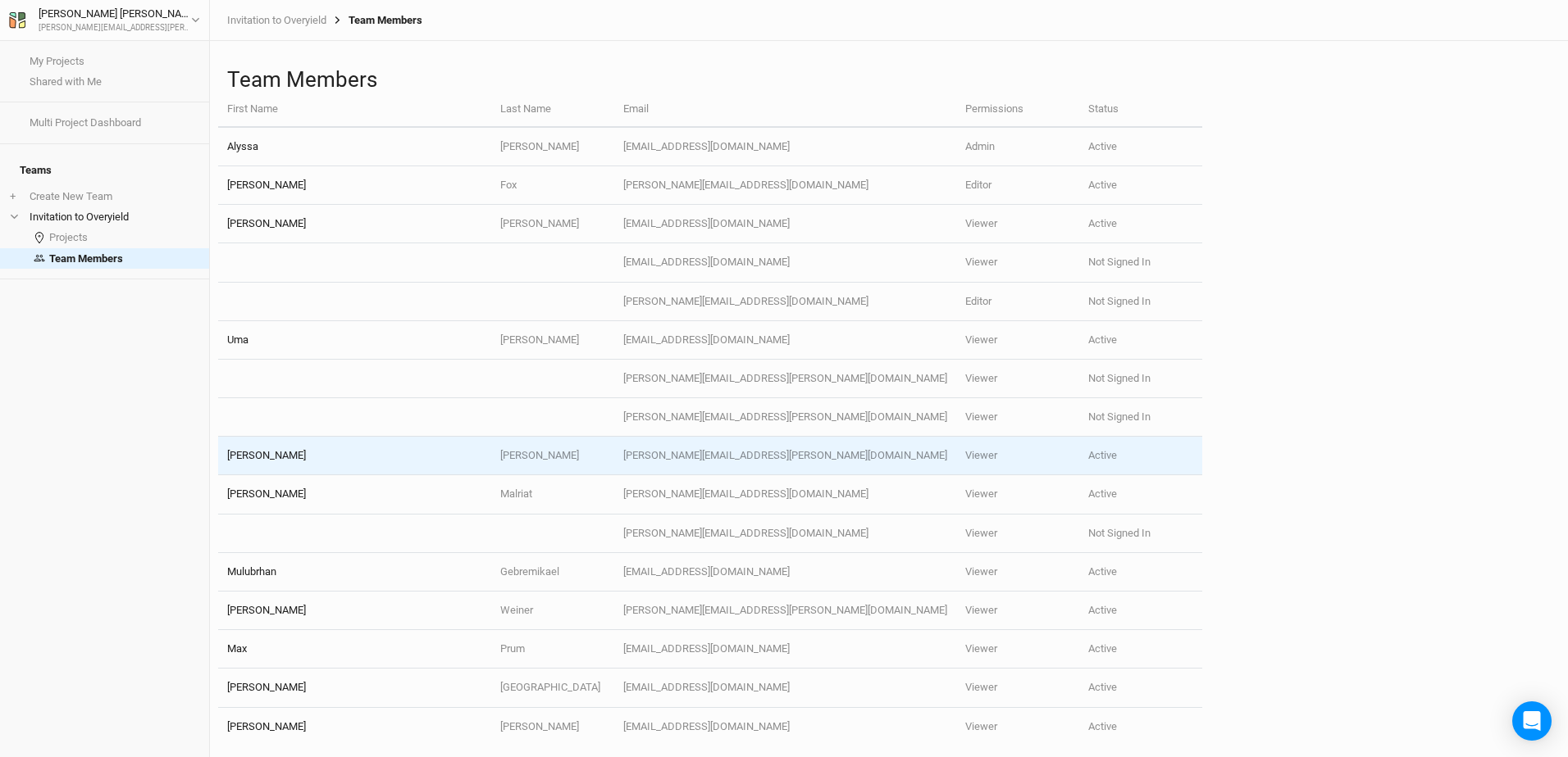
click at [876, 463] on td "[PERSON_NAME][EMAIL_ADDRESS][PERSON_NAME][DOMAIN_NAME]" at bounding box center [785, 456] width 342 height 38
click at [979, 459] on td "Viewer" at bounding box center [1018, 456] width 123 height 38
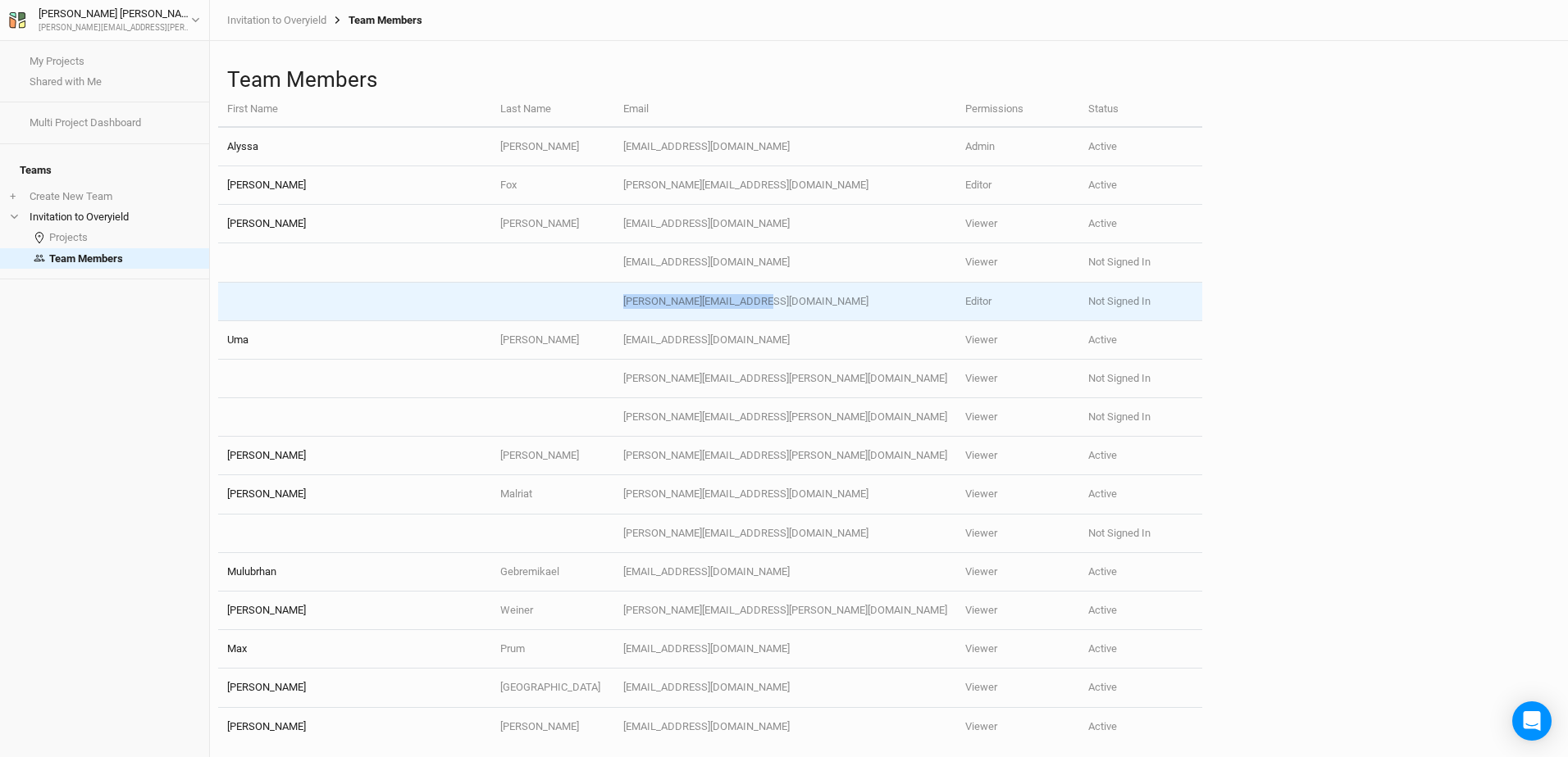
drag, startPoint x: 916, startPoint y: 301, endPoint x: 770, endPoint y: 301, distance: 146.0
click at [770, 301] on tr "[PERSON_NAME][EMAIL_ADDRESS][DOMAIN_NAME] Editor Not Signed In" at bounding box center [711, 302] width 984 height 38
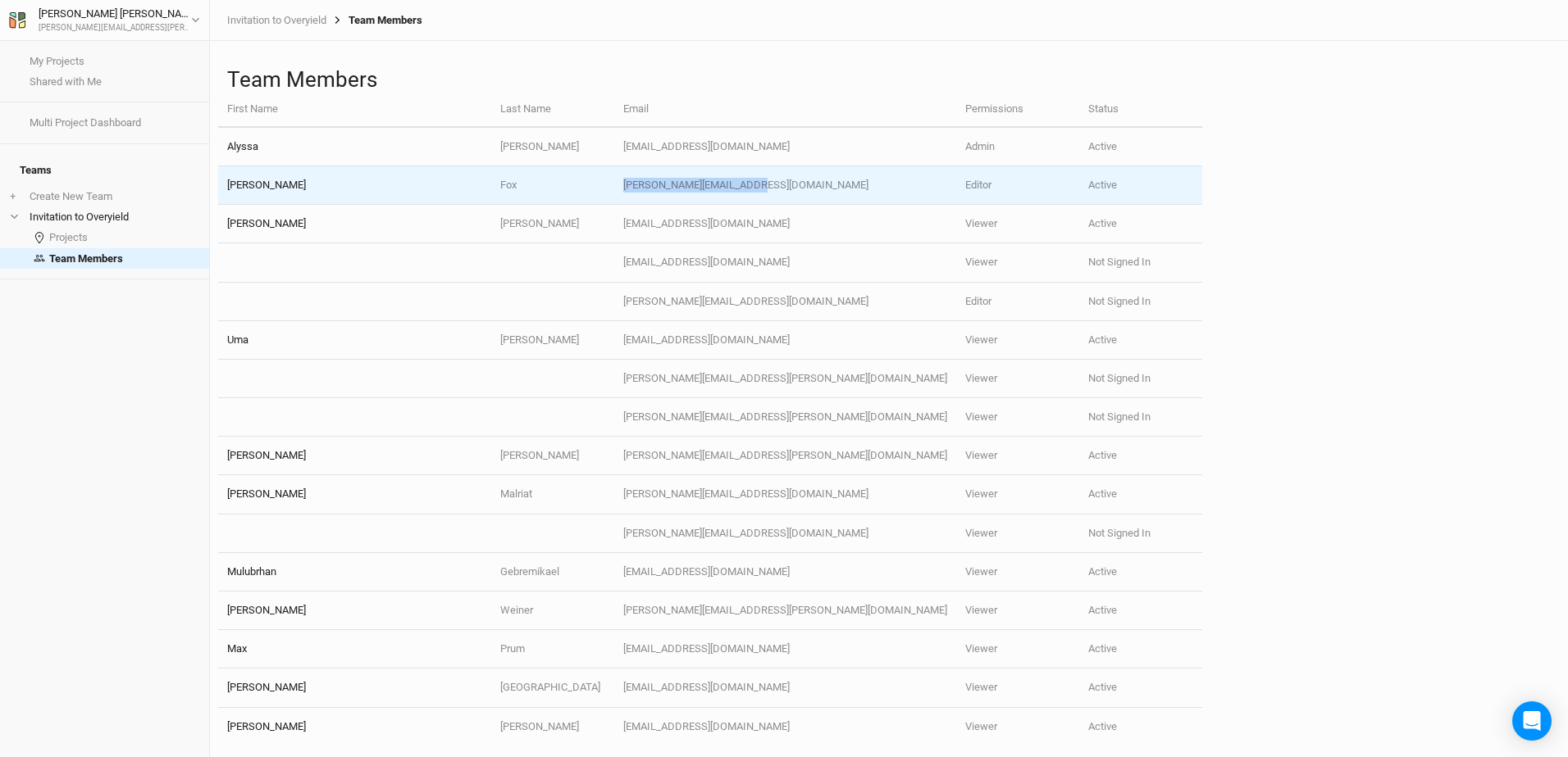
drag, startPoint x: 911, startPoint y: 188, endPoint x: 774, endPoint y: 187, distance: 137.0
click at [774, 187] on td "[PERSON_NAME][EMAIL_ADDRESS][DOMAIN_NAME]" at bounding box center [785, 186] width 342 height 38
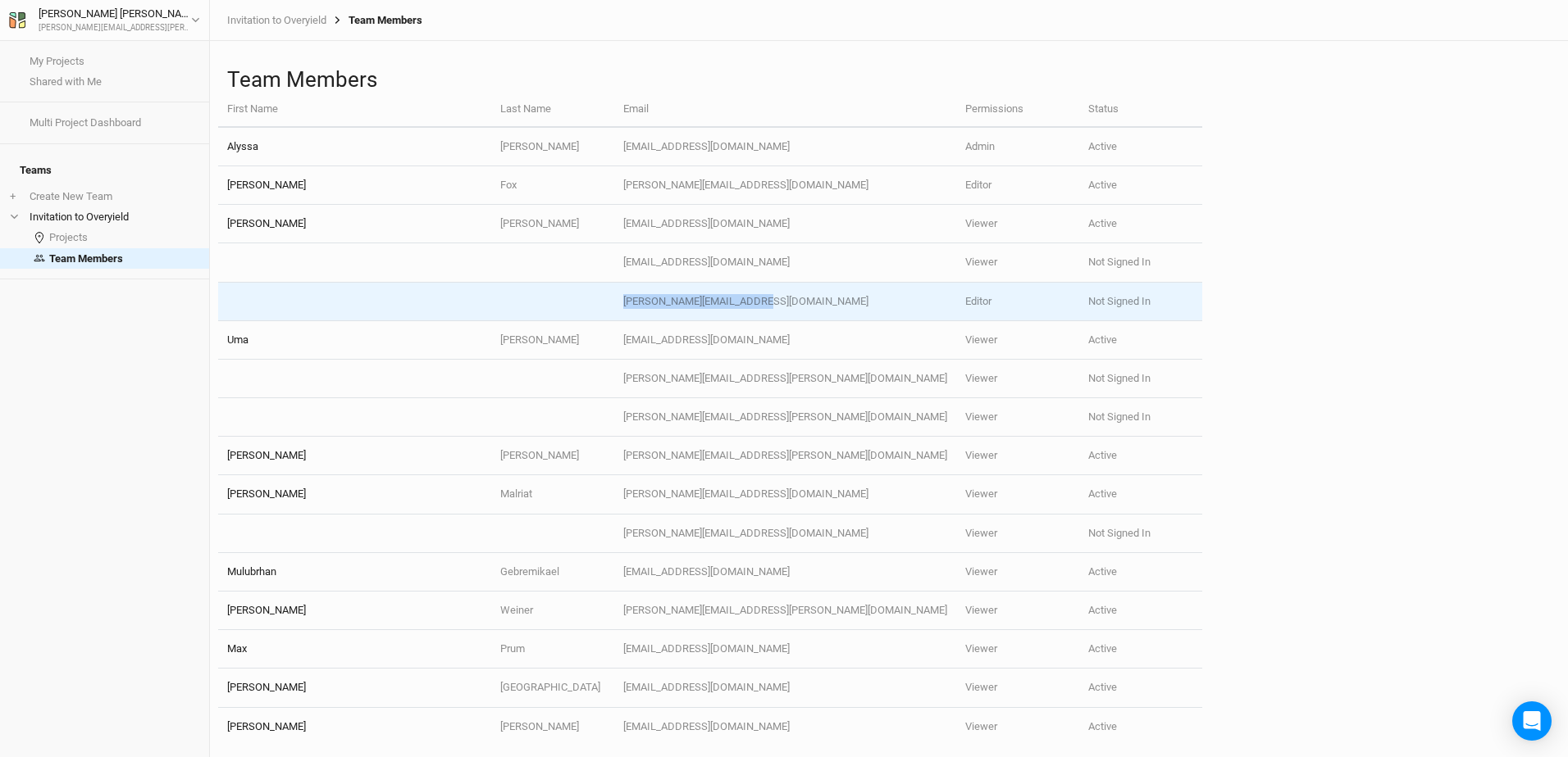
drag, startPoint x: 916, startPoint y: 301, endPoint x: 757, endPoint y: 297, distance: 159.1
click at [757, 297] on tr "[PERSON_NAME][EMAIL_ADDRESS][DOMAIN_NAME] Editor Not Signed In" at bounding box center [711, 302] width 984 height 38
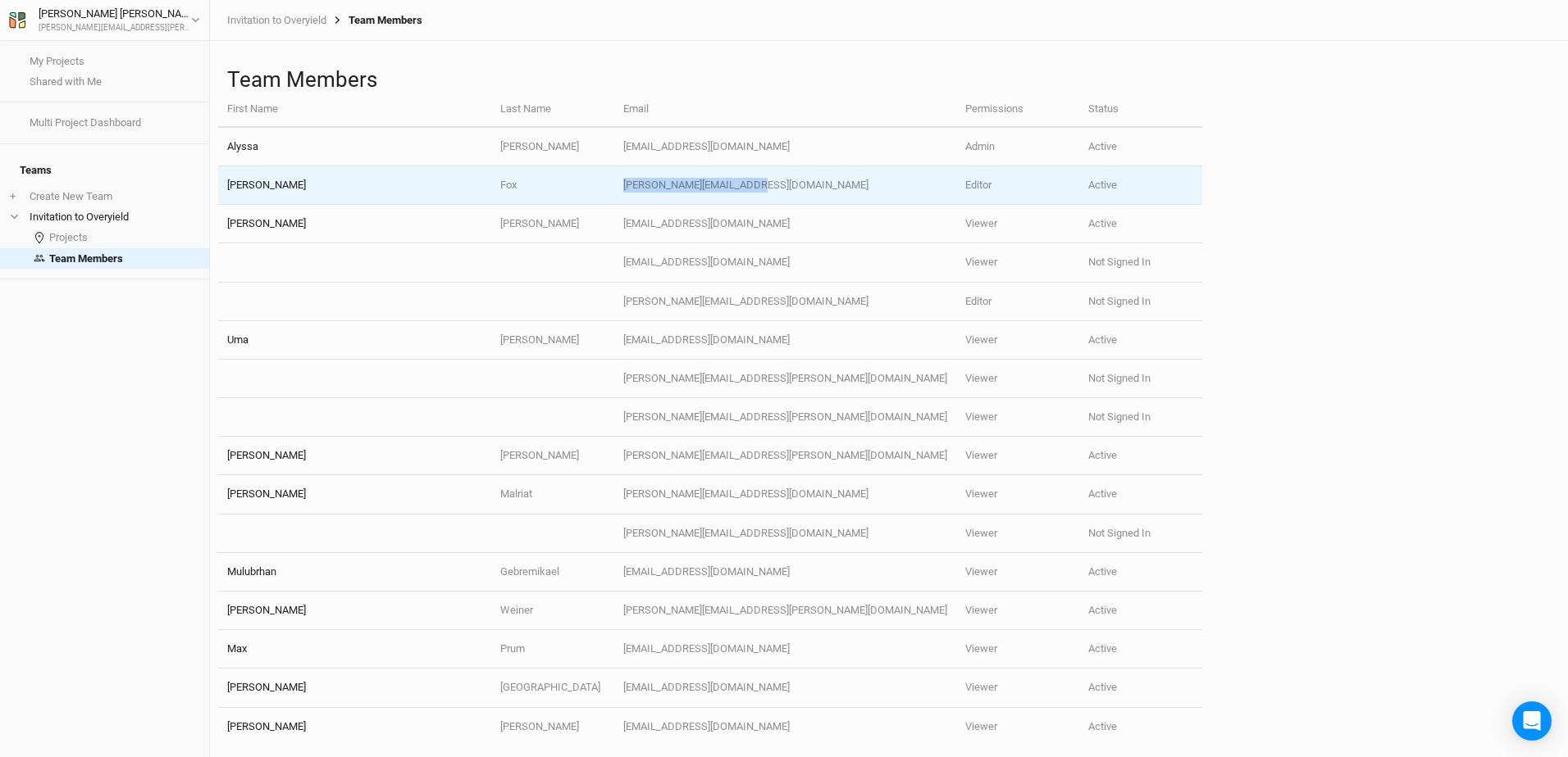
drag, startPoint x: 913, startPoint y: 190, endPoint x: 780, endPoint y: 189, distance: 133.0
click at [780, 189] on td "[PERSON_NAME][EMAIL_ADDRESS][DOMAIN_NAME]" at bounding box center [785, 186] width 342 height 38
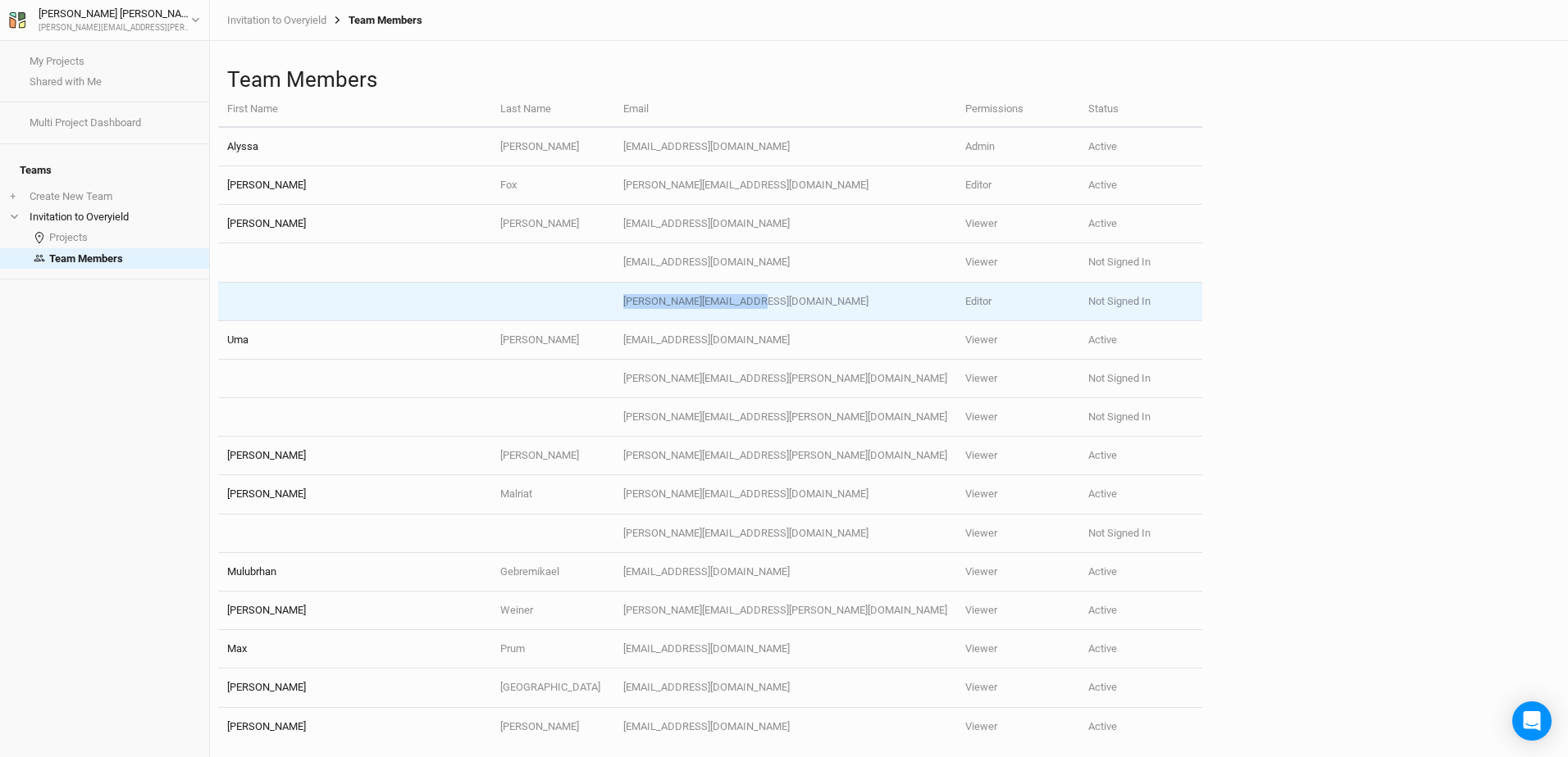
drag, startPoint x: 780, startPoint y: 189, endPoint x: 711, endPoint y: 304, distance: 134.1
click at [711, 304] on tr "[PERSON_NAME][EMAIL_ADDRESS][DOMAIN_NAME] Editor Not Signed In" at bounding box center [711, 302] width 984 height 38
drag, startPoint x: 711, startPoint y: 304, endPoint x: 898, endPoint y: 293, distance: 187.3
click at [898, 293] on td "[PERSON_NAME][EMAIL_ADDRESS][DOMAIN_NAME]" at bounding box center [785, 302] width 342 height 38
